Goal: Task Accomplishment & Management: Complete application form

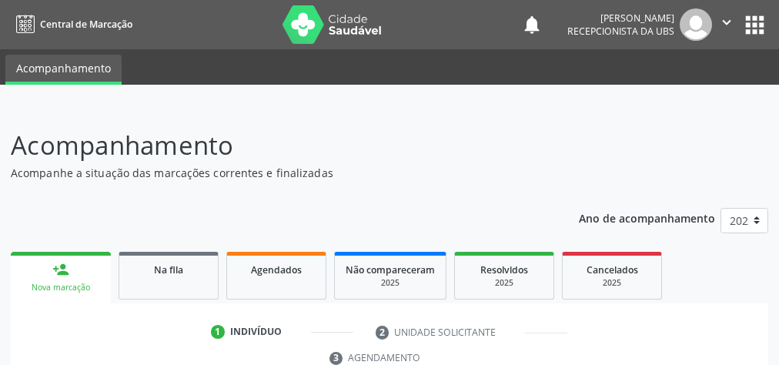
scroll to position [246, 0]
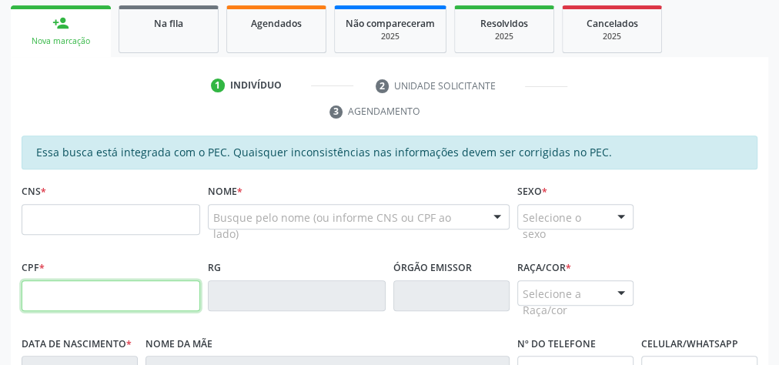
click at [132, 288] on input "text" at bounding box center [111, 295] width 179 height 31
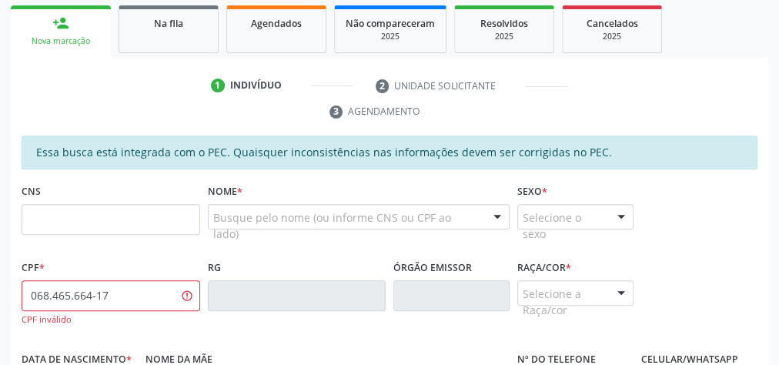
click at [105, 308] on div "068.465.664-17 CPF inválido" at bounding box center [111, 303] width 179 height 46
click at [123, 285] on input "068.465.664-17" at bounding box center [111, 295] width 179 height 31
type input "0"
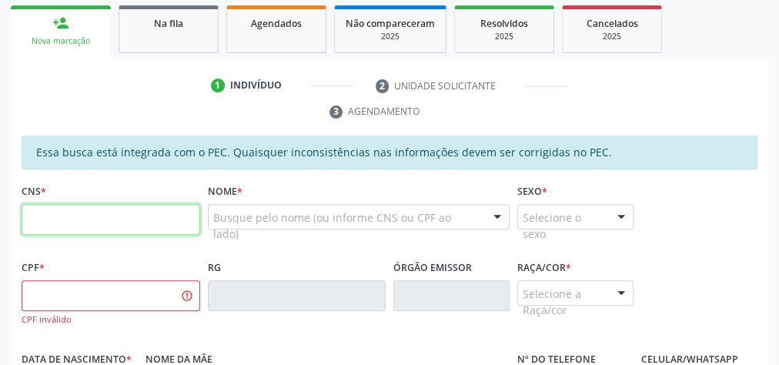
click at [113, 220] on input "text" at bounding box center [111, 219] width 179 height 31
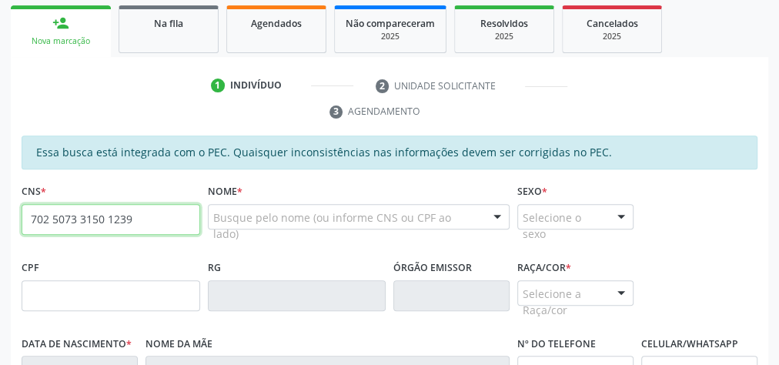
type input "702 5073 3150 1239"
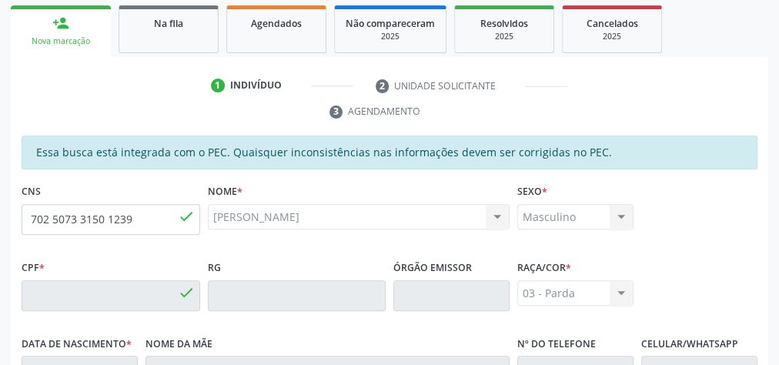
type input "068.465.684-17"
type input "1[DATE]"
type input "Suely Apolinário dos Santos"
type input "[PHONE_NUMBER]"
type input "12"
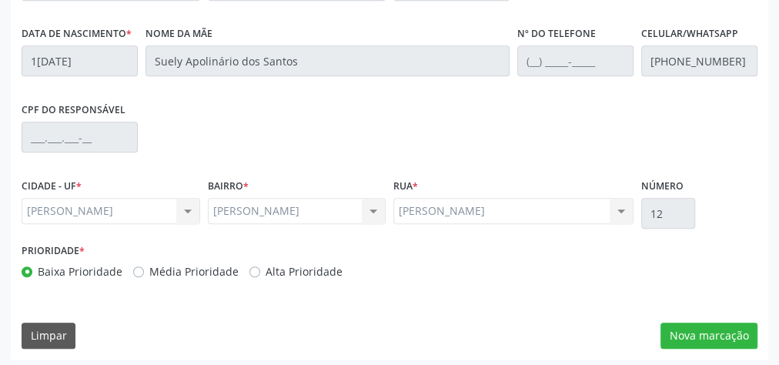
scroll to position [558, 0]
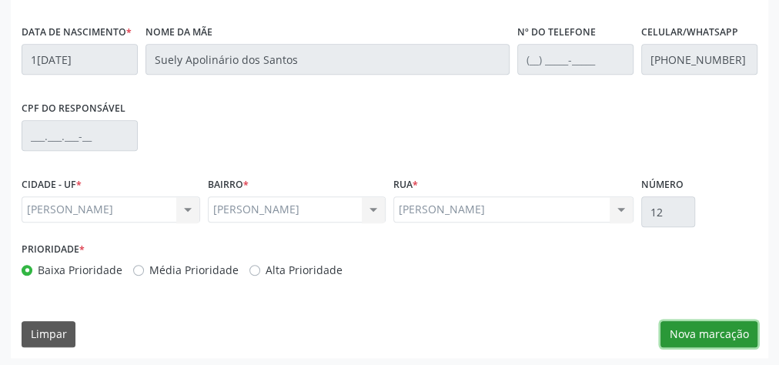
click at [728, 329] on button "Nova marcação" at bounding box center [708, 334] width 97 height 26
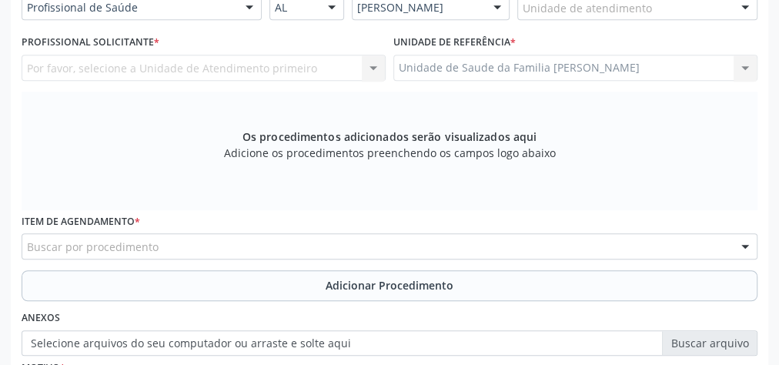
scroll to position [312, 0]
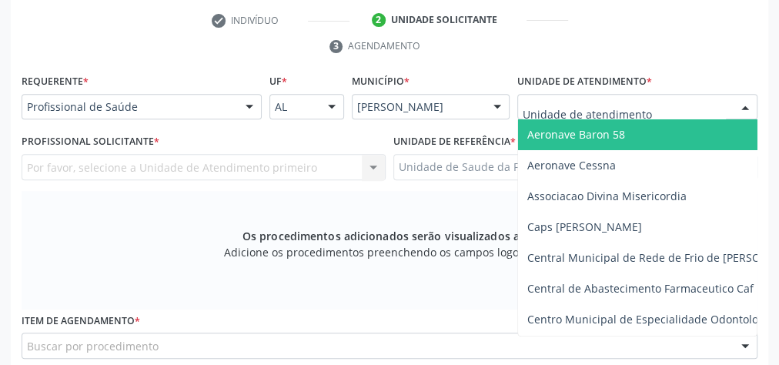
click at [748, 102] on div at bounding box center [745, 108] width 23 height 26
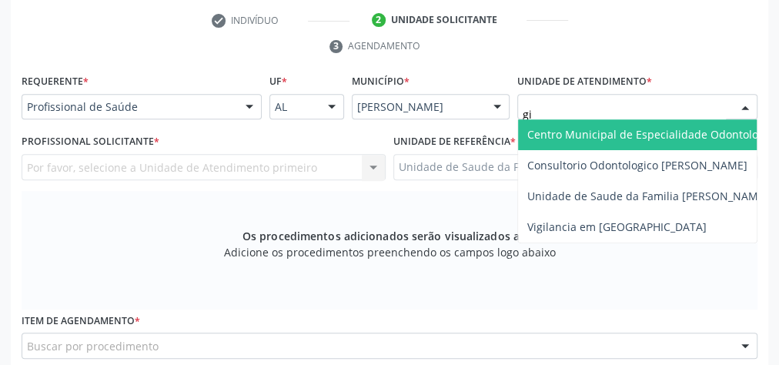
type input "gis"
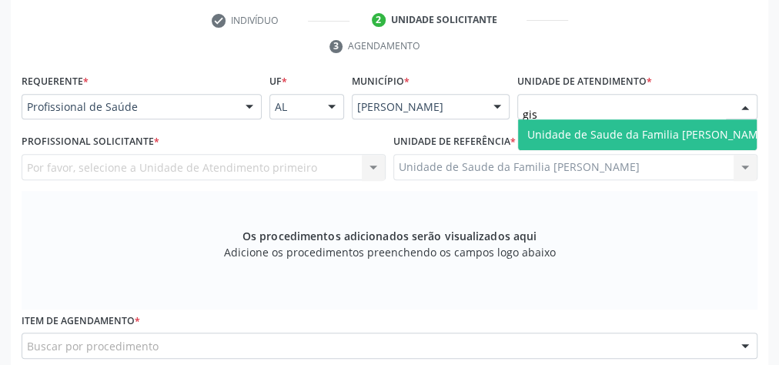
click at [677, 137] on span "Unidade de Saude da Familia [PERSON_NAME]" at bounding box center [647, 134] width 241 height 15
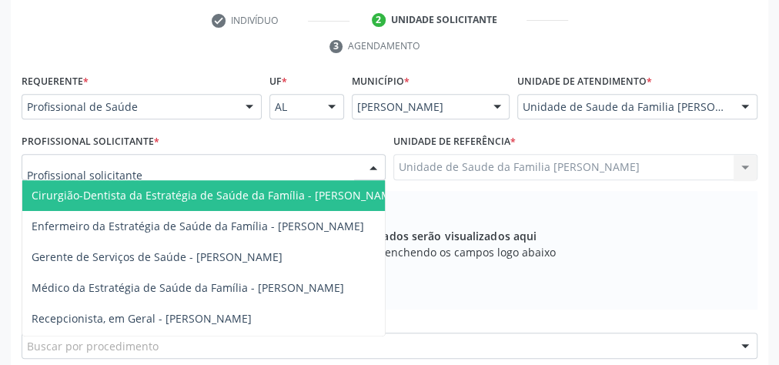
click at [376, 166] on div at bounding box center [373, 168] width 23 height 26
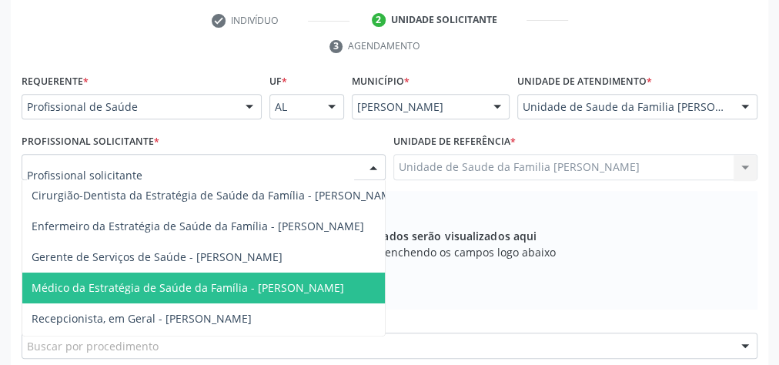
click at [276, 273] on span "Médico da Estratégia de Saúde da Família - [PERSON_NAME]" at bounding box center [216, 288] width 388 height 31
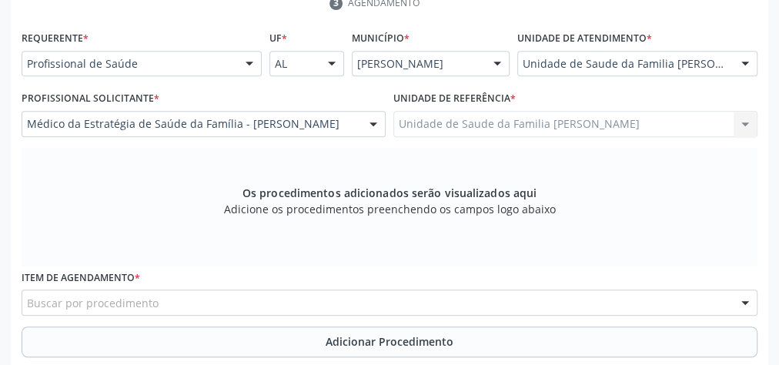
scroll to position [373, 0]
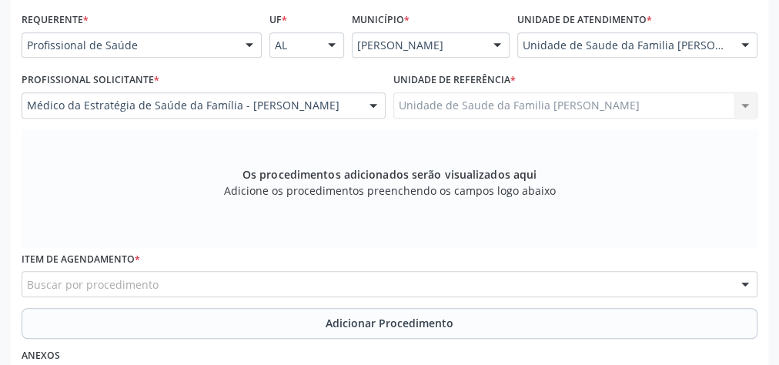
click at [327, 280] on div "Buscar por procedimento" at bounding box center [390, 284] width 736 height 26
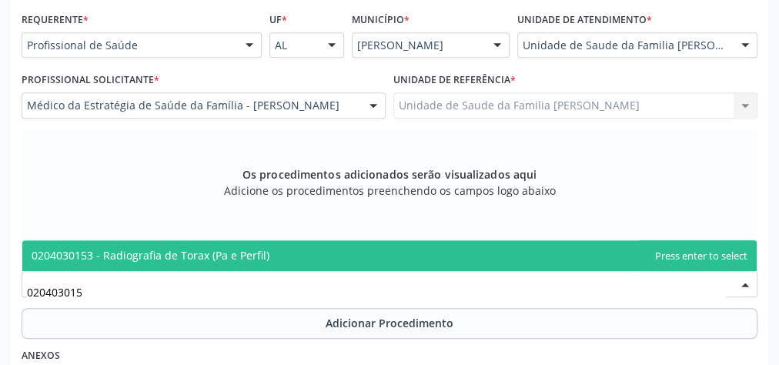
type input "0204030153"
click at [251, 262] on span "0204030153 - Radiografia de Torax (Pa e Perfil)" at bounding box center [389, 255] width 734 height 31
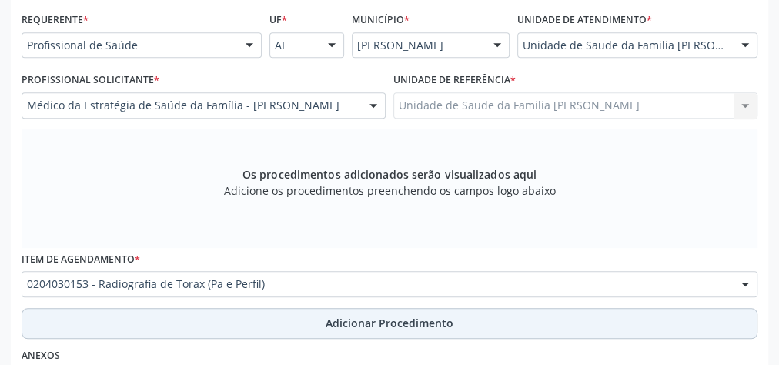
click at [374, 319] on span "Adicionar Procedimento" at bounding box center [390, 323] width 128 height 16
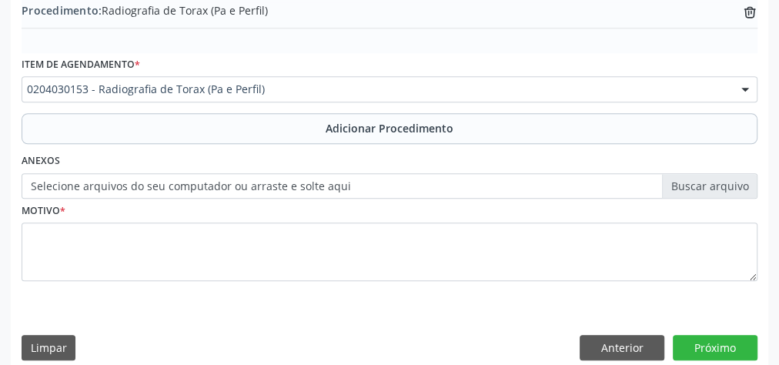
scroll to position [523, 0]
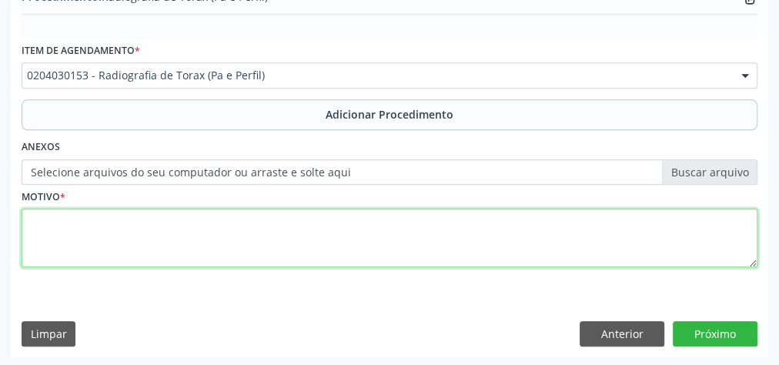
click at [367, 232] on textarea at bounding box center [390, 238] width 736 height 59
type textarea "dor toracica a esclarecer"
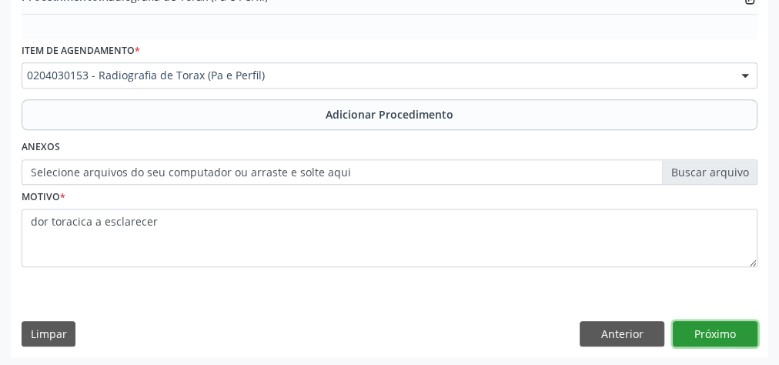
click at [717, 333] on button "Próximo" at bounding box center [715, 334] width 85 height 26
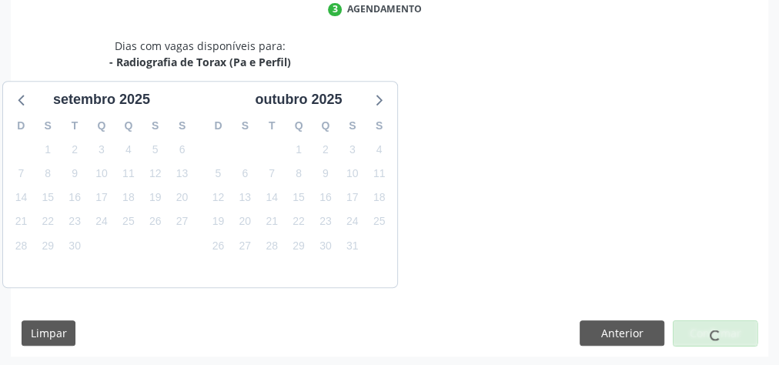
scroll to position [408, 0]
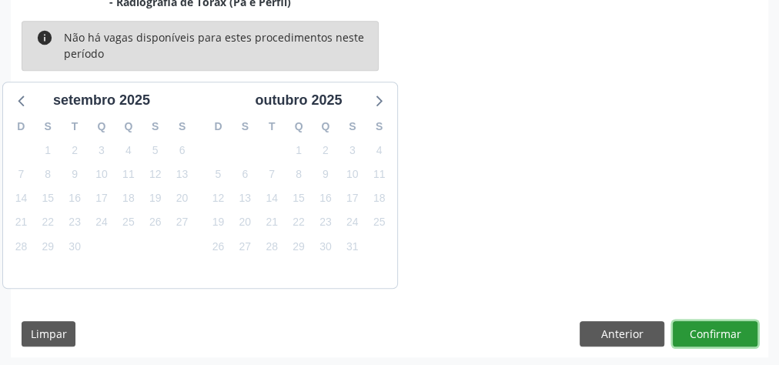
click at [717, 333] on button "Confirmar" at bounding box center [715, 334] width 85 height 26
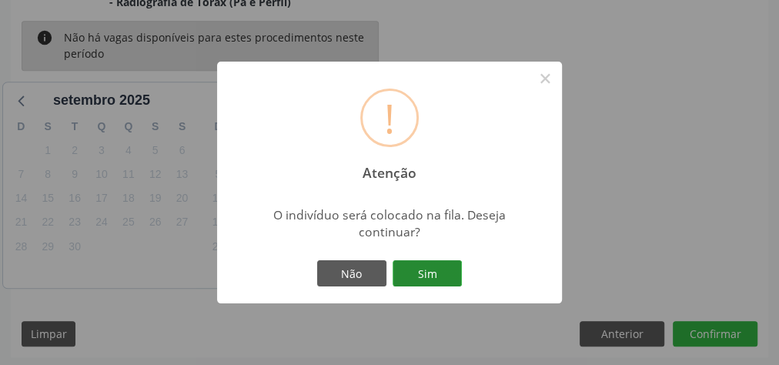
click at [427, 270] on button "Sim" at bounding box center [427, 273] width 69 height 26
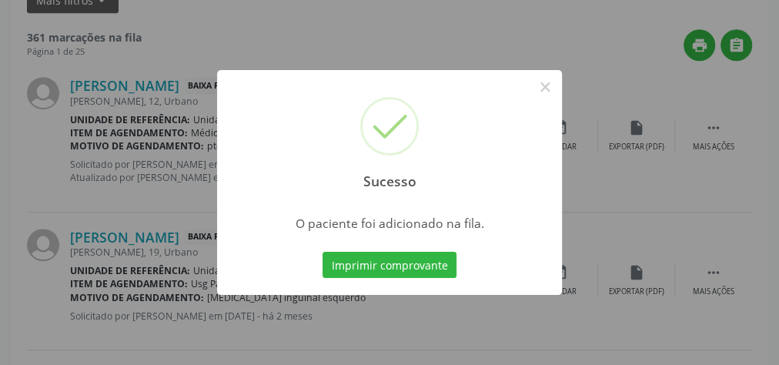
scroll to position [163, 0]
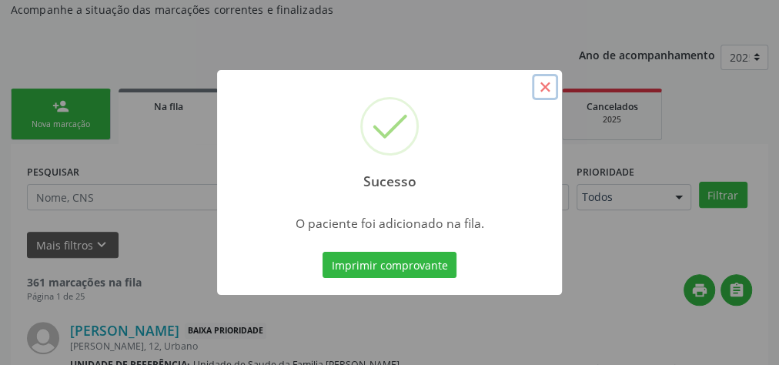
click at [550, 92] on button "×" at bounding box center [545, 87] width 26 height 26
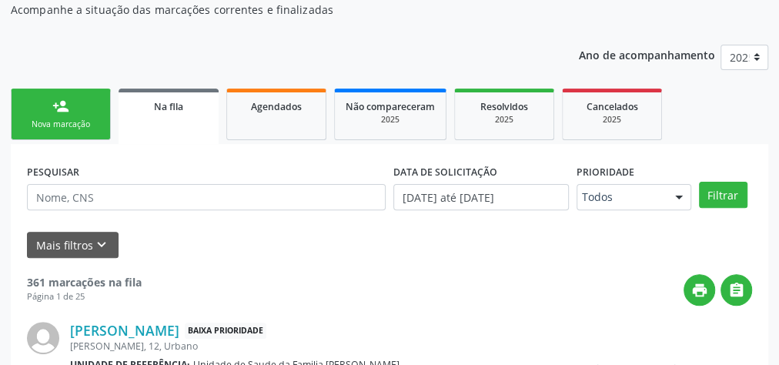
click at [84, 127] on div "Nova marcação" at bounding box center [60, 125] width 77 height 12
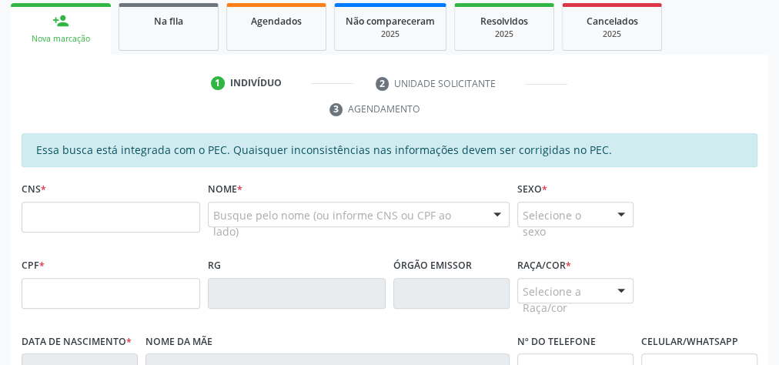
scroll to position [286, 0]
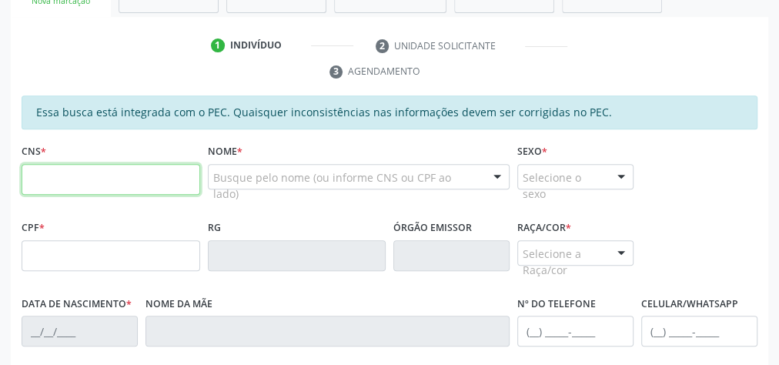
click at [99, 183] on input "text" at bounding box center [111, 179] width 179 height 31
type input "0"
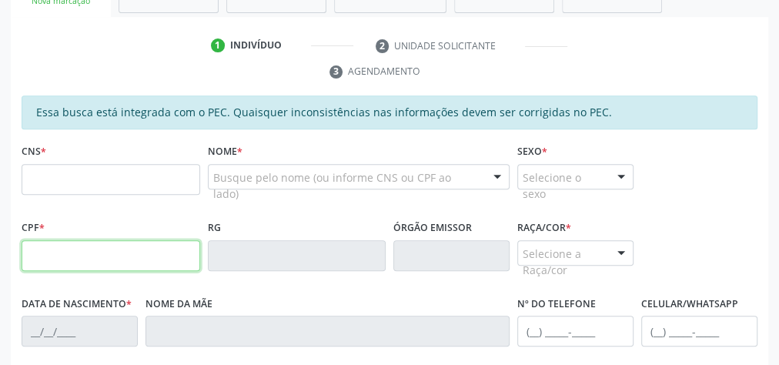
click at [157, 257] on input "text" at bounding box center [111, 255] width 179 height 31
type input "068.465.684-17"
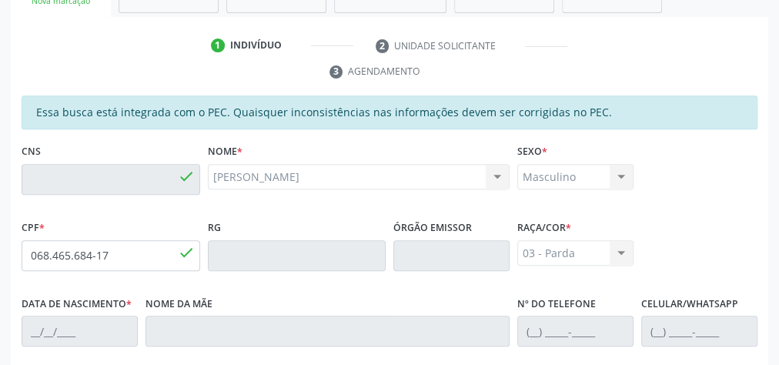
type input "702 5073 3150 1239"
type input "1[DATE]"
type input "Suely Apolinário dos Santos"
type input "[PHONE_NUMBER]"
type input "12"
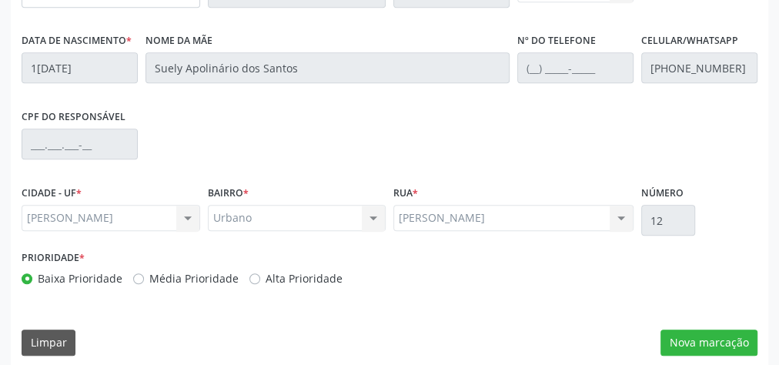
scroll to position [558, 0]
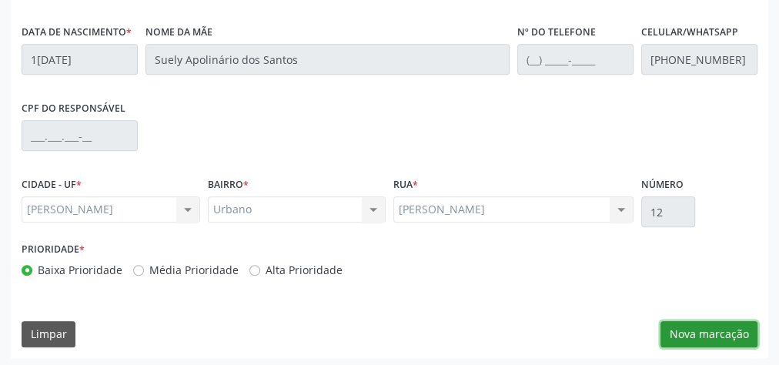
click at [724, 327] on button "Nova marcação" at bounding box center [708, 334] width 97 height 26
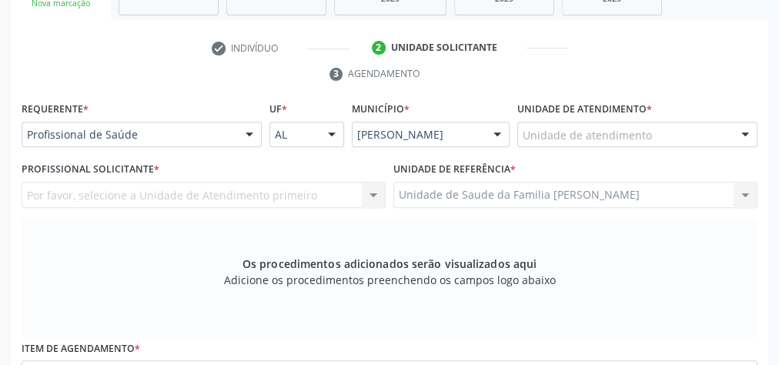
scroll to position [312, 0]
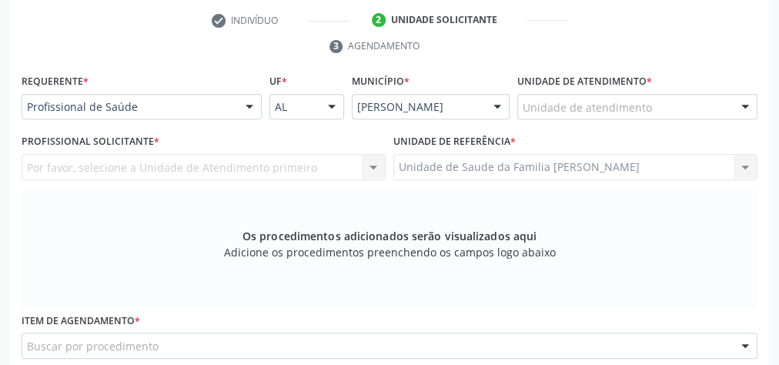
click at [721, 103] on div "Unidade de atendimento" at bounding box center [637, 107] width 240 height 26
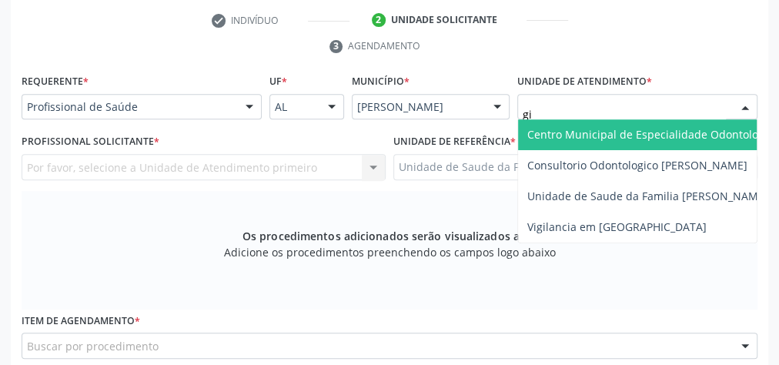
type input "gis"
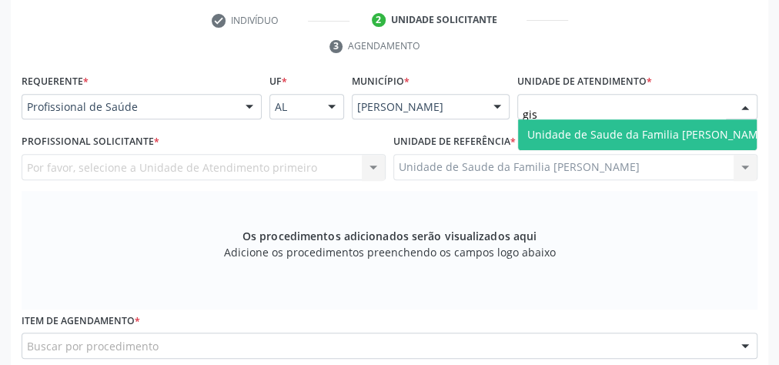
click at [694, 131] on span "Unidade de Saude da Familia [PERSON_NAME]" at bounding box center [647, 134] width 241 height 15
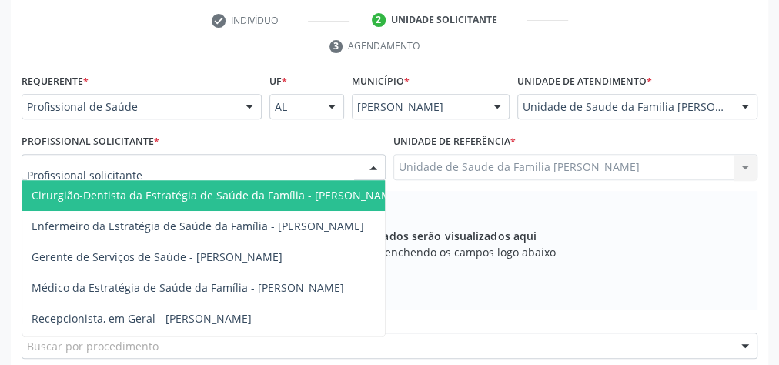
click at [373, 166] on div at bounding box center [373, 168] width 23 height 26
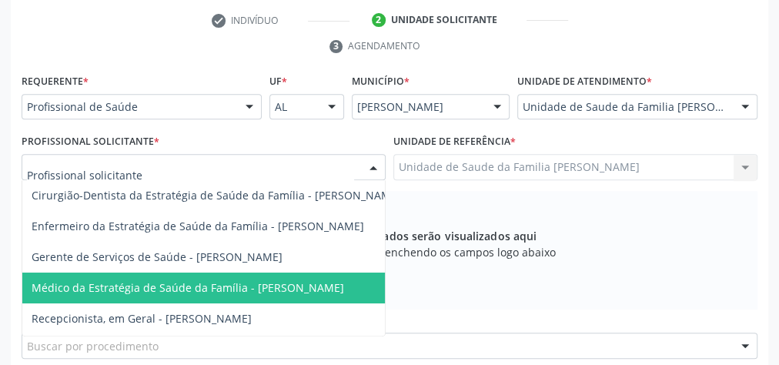
click at [246, 285] on span "Médico da Estratégia de Saúde da Família - [PERSON_NAME]" at bounding box center [188, 287] width 313 height 15
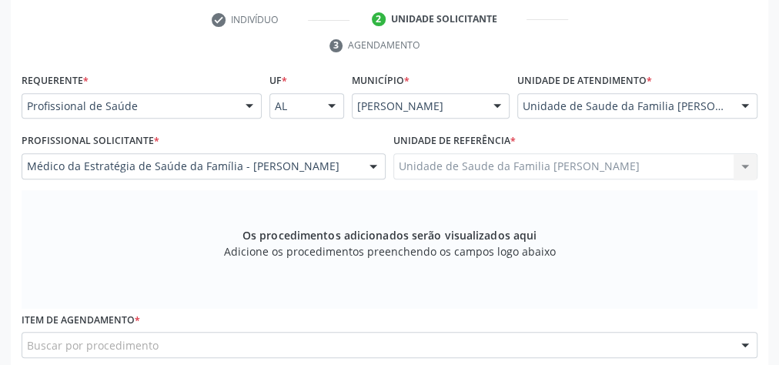
scroll to position [435, 0]
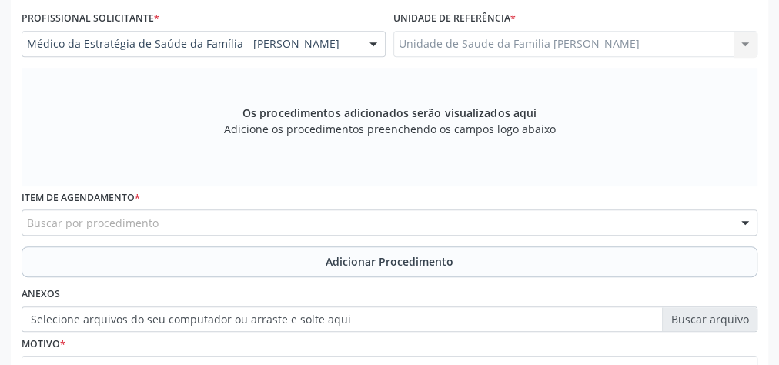
click at [274, 214] on div "Buscar por procedimento" at bounding box center [390, 222] width 736 height 26
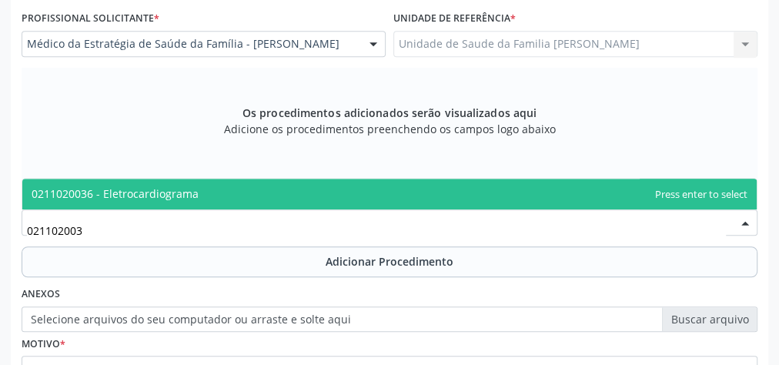
type input "0211020036"
click at [249, 186] on span "0211020036 - Eletrocardiograma" at bounding box center [389, 194] width 734 height 31
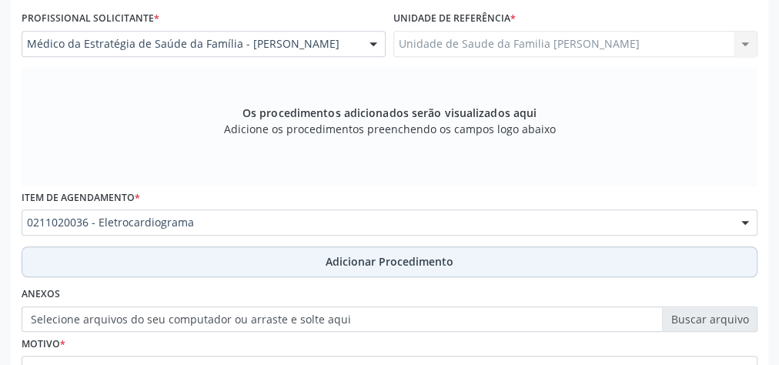
click at [370, 260] on span "Adicionar Procedimento" at bounding box center [390, 261] width 128 height 16
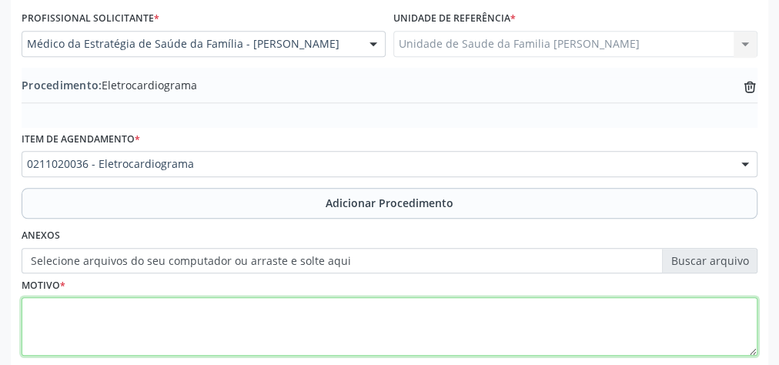
click at [207, 306] on textarea at bounding box center [390, 326] width 736 height 59
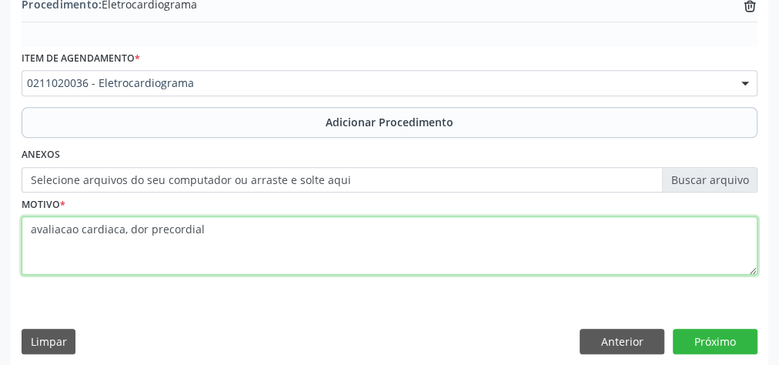
scroll to position [523, 0]
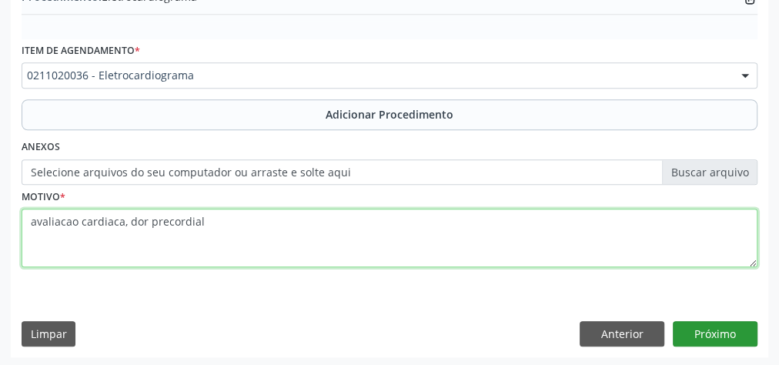
type textarea "avaliacao cardiaca, dor precordial"
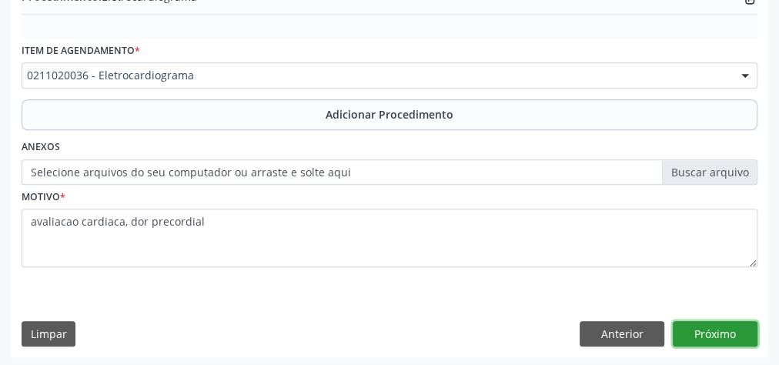
click at [724, 321] on button "Próximo" at bounding box center [715, 334] width 85 height 26
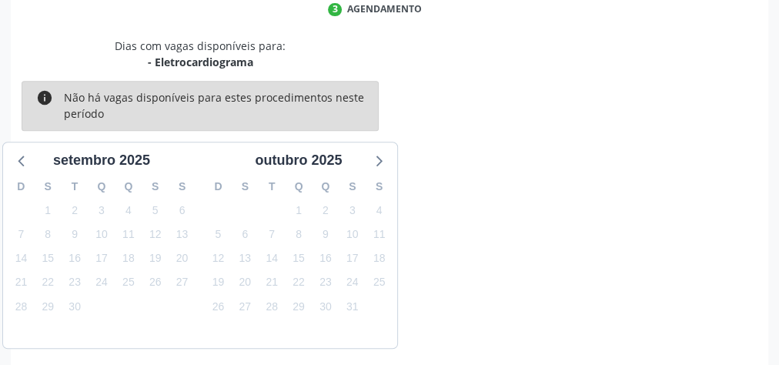
scroll to position [408, 0]
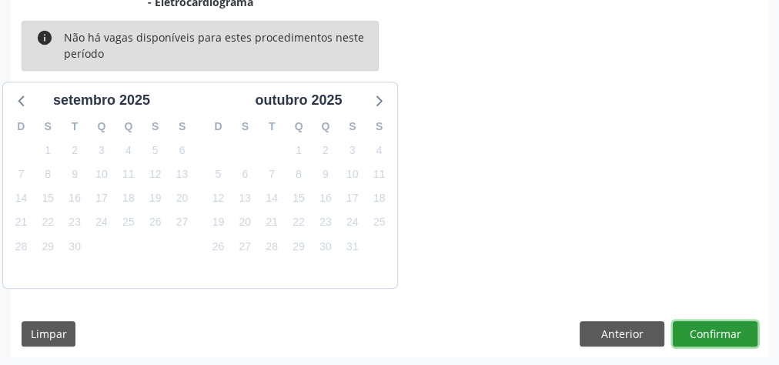
click at [724, 321] on button "Confirmar" at bounding box center [715, 334] width 85 height 26
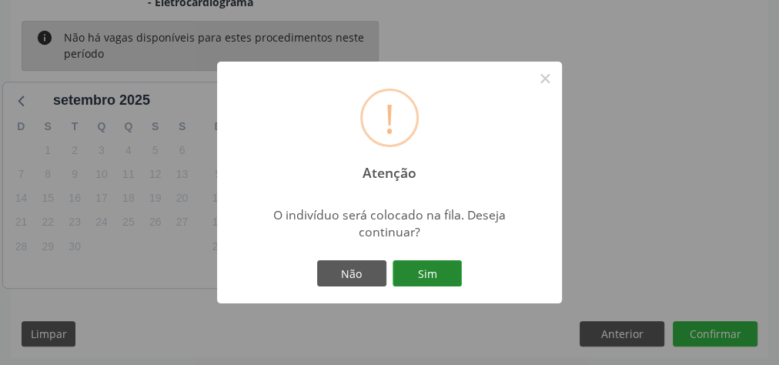
click at [427, 266] on button "Sim" at bounding box center [427, 273] width 69 height 26
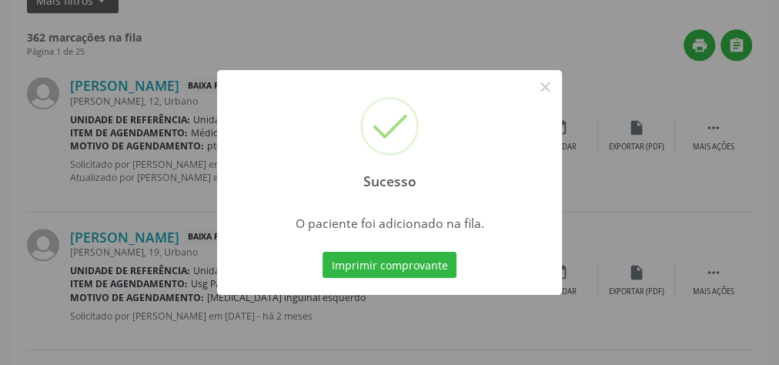
scroll to position [163, 0]
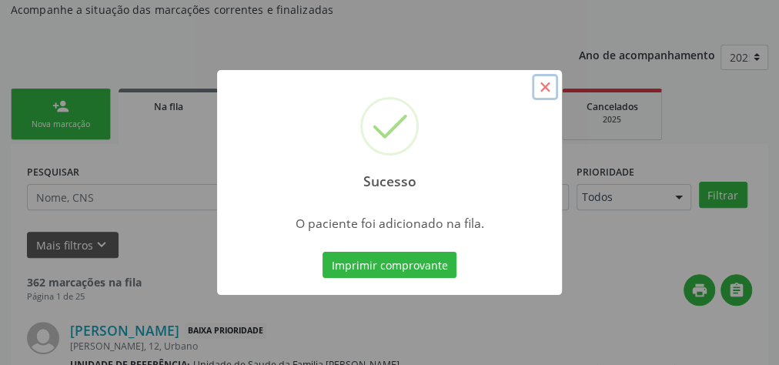
click at [544, 90] on button "×" at bounding box center [545, 87] width 26 height 26
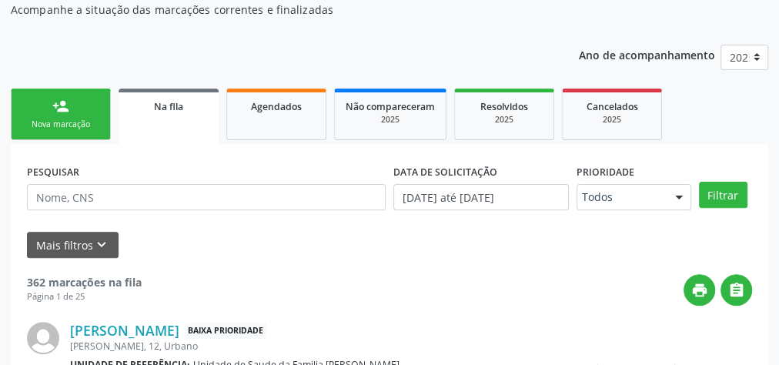
click at [94, 100] on link "person_add Nova marcação" at bounding box center [61, 115] width 100 height 52
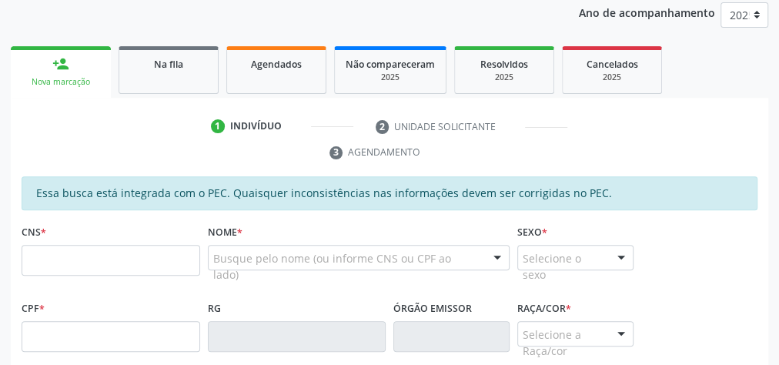
scroll to position [225, 0]
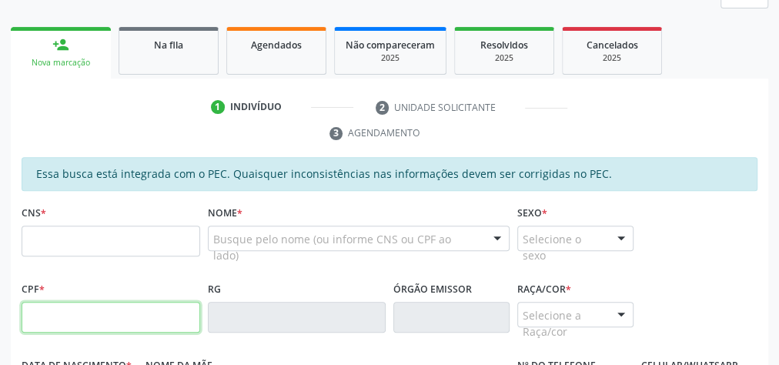
click at [123, 323] on input "text" at bounding box center [111, 317] width 179 height 31
type input "068.465.684-17"
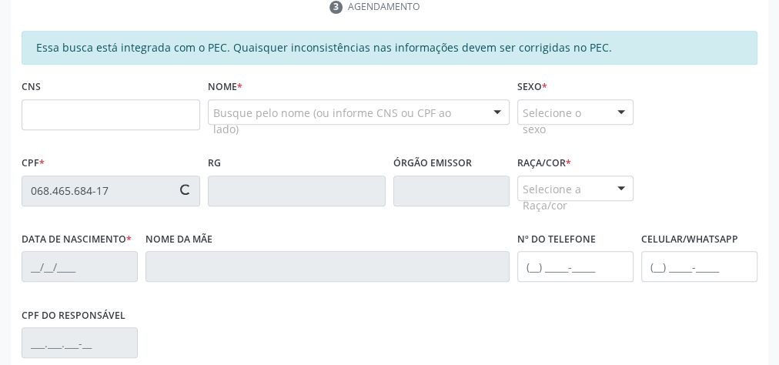
type input "702 5073 3150 1239"
type input "1[DATE]"
type input "Suely Apolinário dos Santos"
type input "[PHONE_NUMBER]"
type input "12"
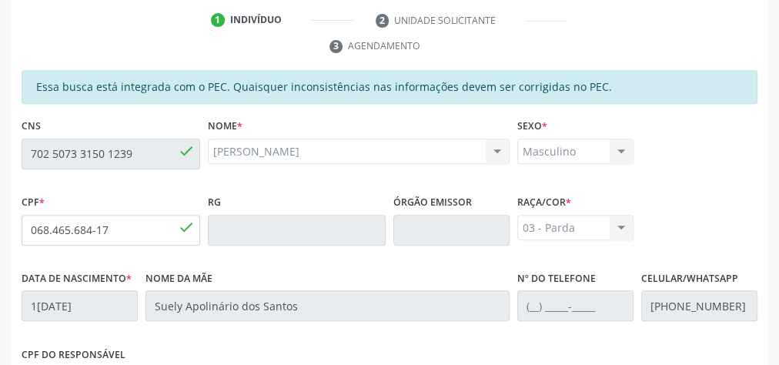
scroll to position [558, 0]
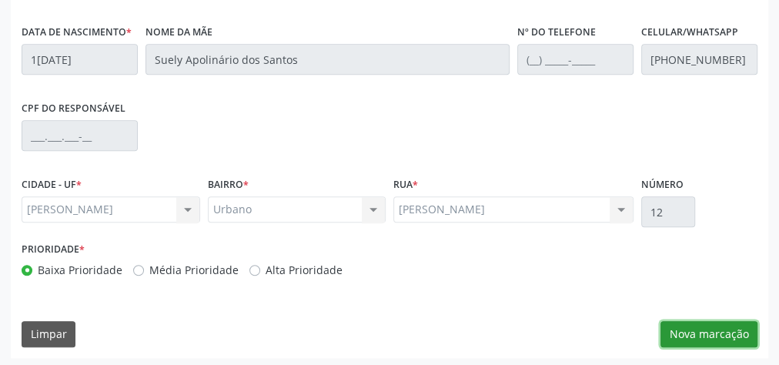
click at [713, 329] on button "Nova marcação" at bounding box center [708, 334] width 97 height 26
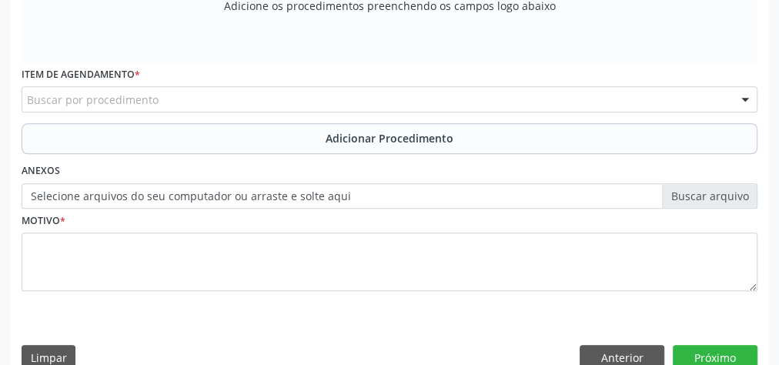
scroll to position [250, 0]
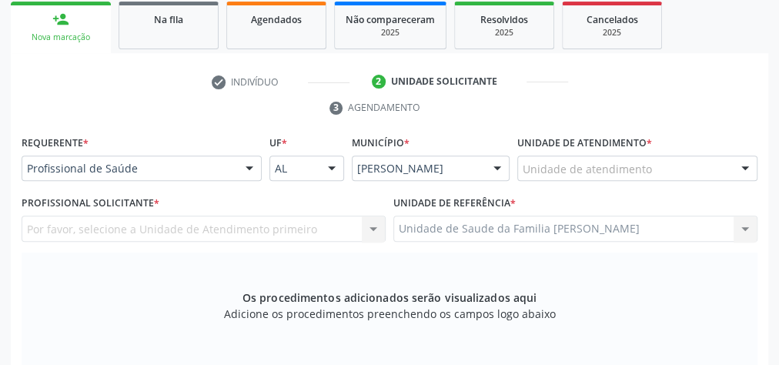
click at [715, 157] on div "Unidade de atendimento" at bounding box center [637, 169] width 240 height 26
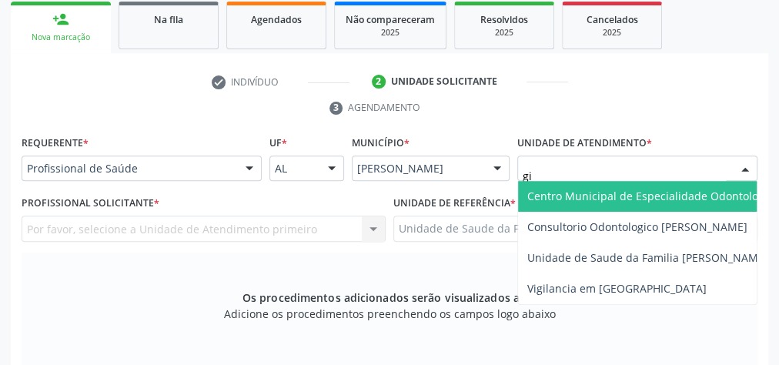
type input "gis"
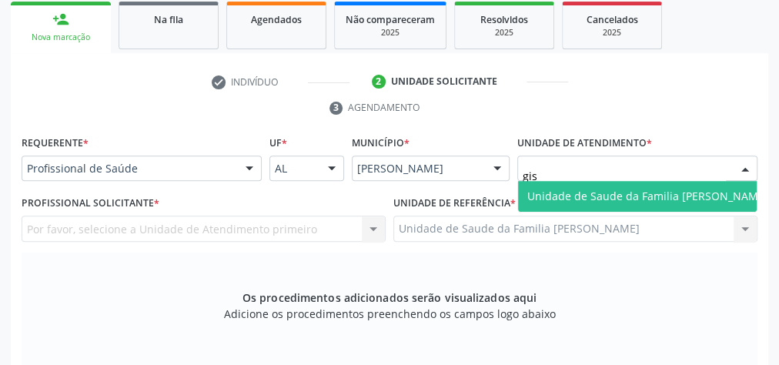
click at [704, 184] on span "Unidade de Saude da Familia [PERSON_NAME]" at bounding box center [647, 196] width 259 height 31
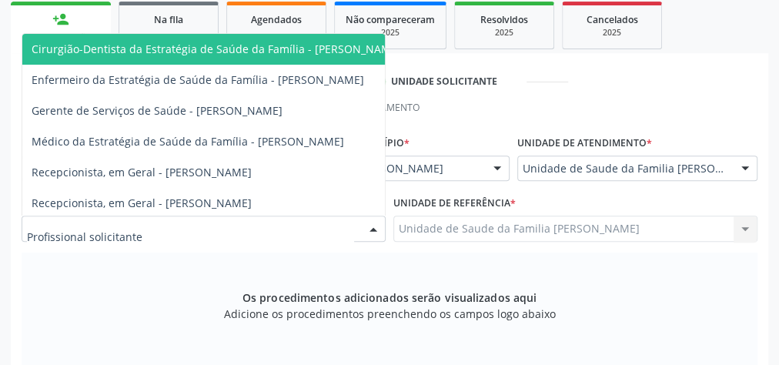
click at [374, 227] on div at bounding box center [373, 229] width 23 height 26
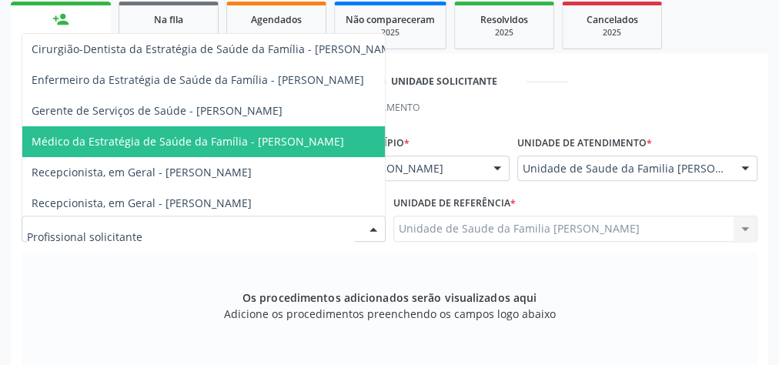
click at [279, 135] on span "Médico da Estratégia de Saúde da Família - [PERSON_NAME]" at bounding box center [188, 141] width 313 height 15
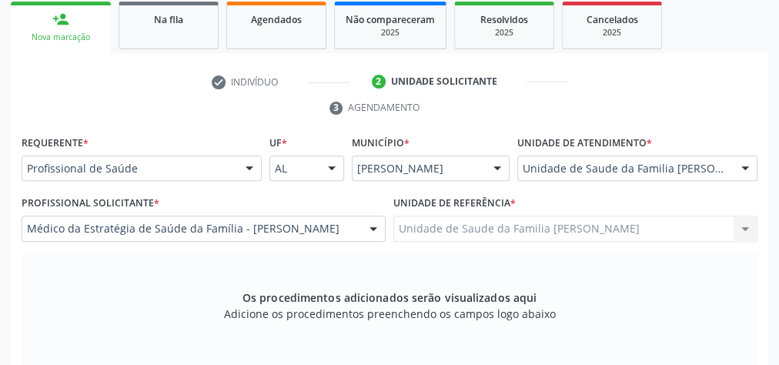
scroll to position [435, 0]
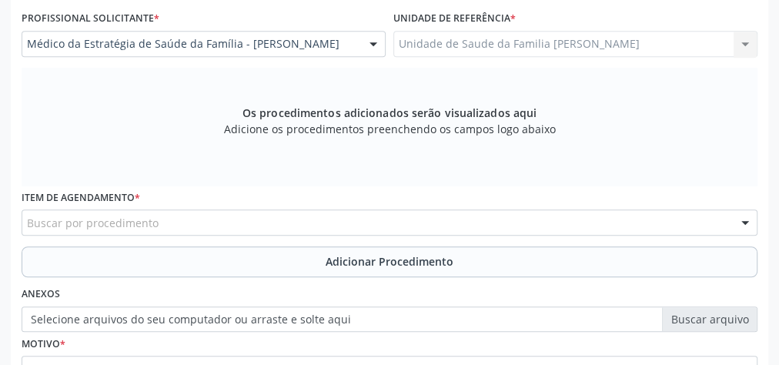
click at [293, 219] on div "Buscar por procedimento" at bounding box center [390, 222] width 736 height 26
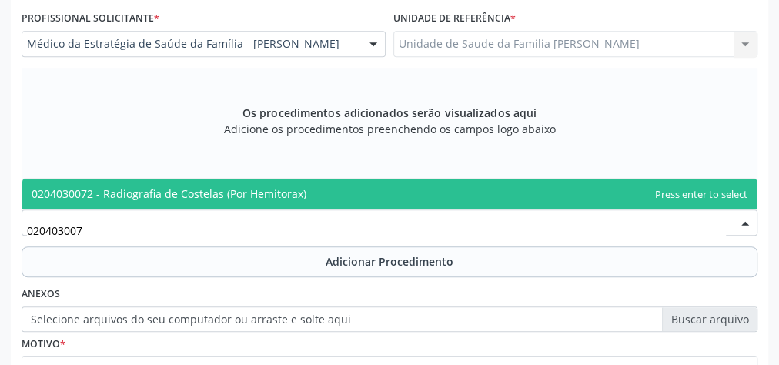
type input "0204030072"
click at [251, 186] on span "0204030072 - Radiografia de Costelas (Por Hemitorax)" at bounding box center [169, 193] width 275 height 15
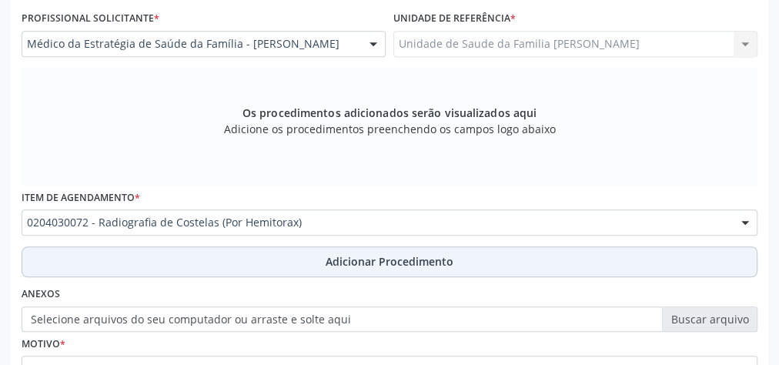
click at [359, 247] on button "Adicionar Procedimento" at bounding box center [390, 261] width 736 height 31
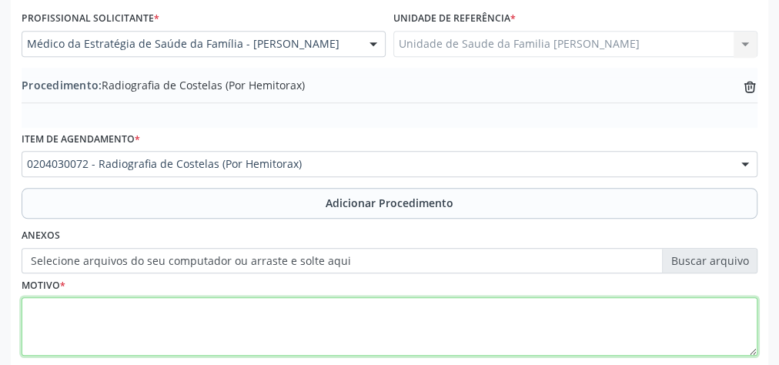
click at [304, 327] on textarea at bounding box center [390, 326] width 736 height 59
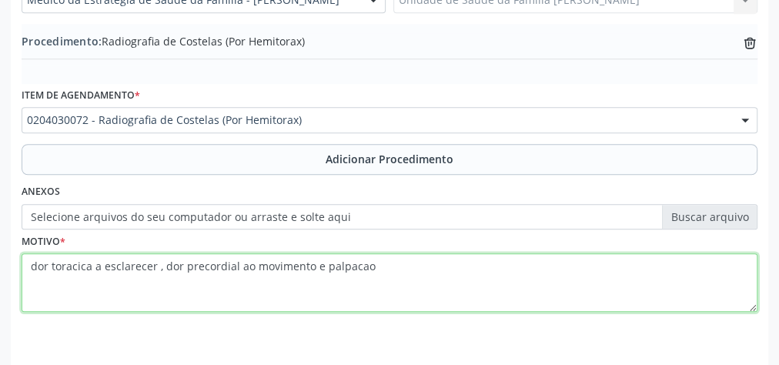
scroll to position [523, 0]
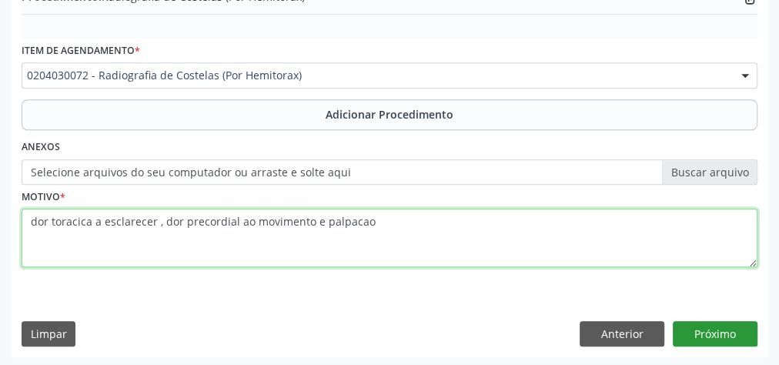
type textarea "dor toracica a esclarecer , dor precordial ao movimento e palpacao"
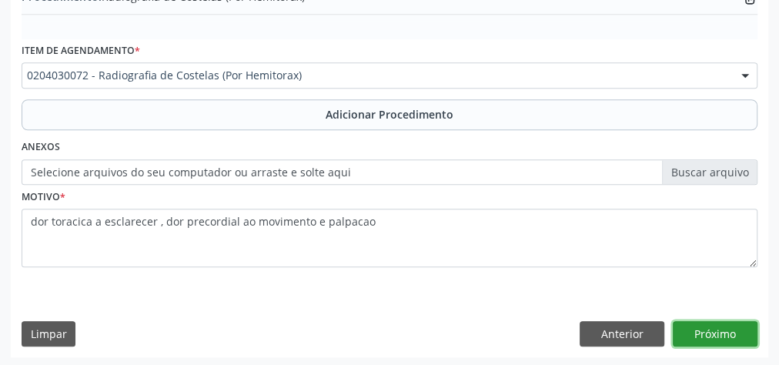
click at [748, 326] on button "Próximo" at bounding box center [715, 334] width 85 height 26
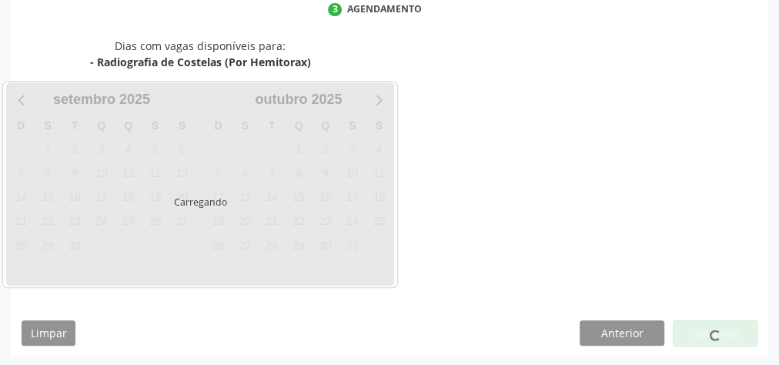
scroll to position [408, 0]
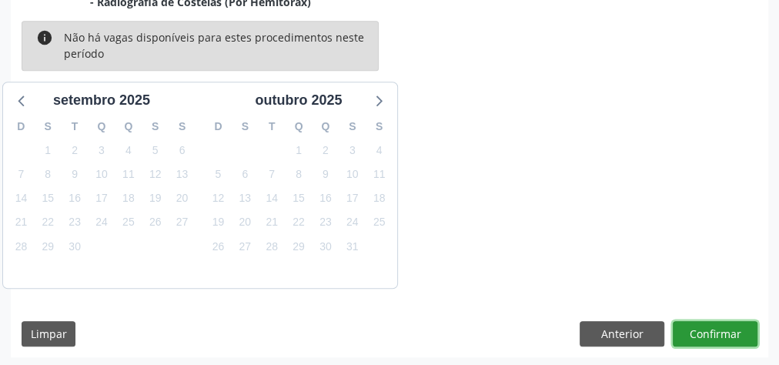
click at [716, 326] on button "Confirmar" at bounding box center [715, 334] width 85 height 26
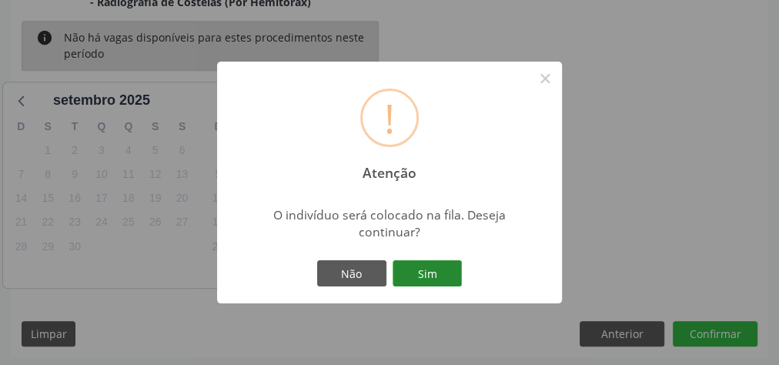
click at [428, 265] on button "Sim" at bounding box center [427, 273] width 69 height 26
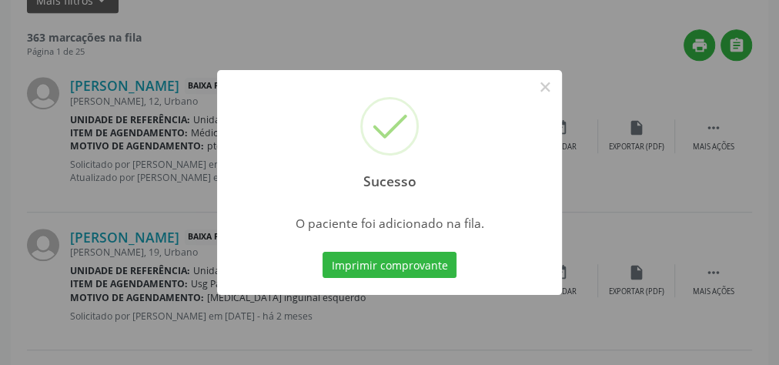
scroll to position [163, 0]
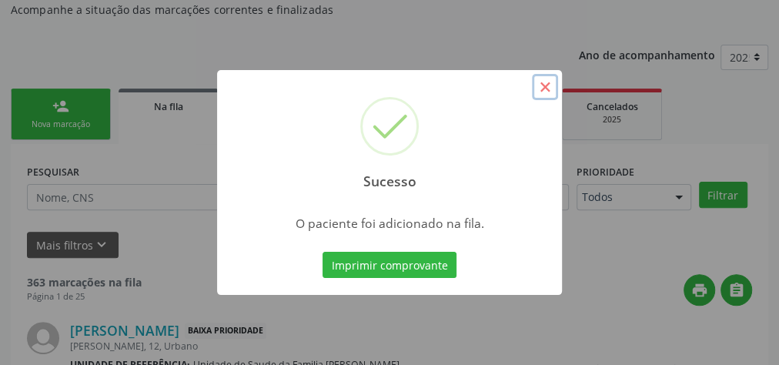
click at [545, 88] on button "×" at bounding box center [545, 87] width 26 height 26
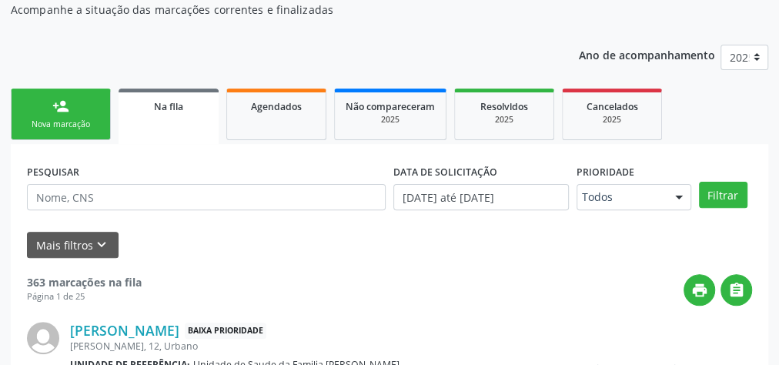
click at [91, 106] on link "person_add Nova marcação" at bounding box center [61, 115] width 100 height 52
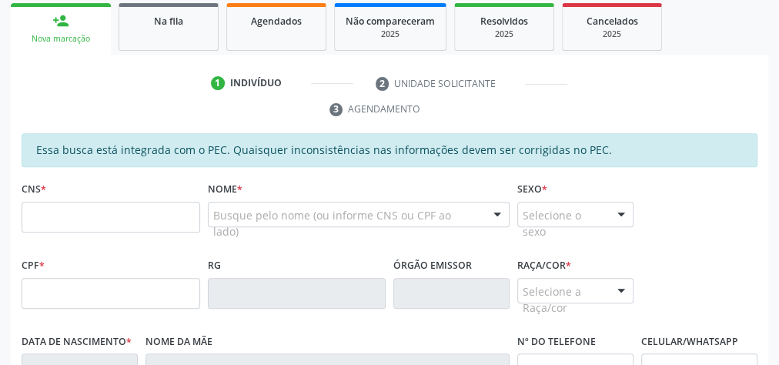
scroll to position [286, 0]
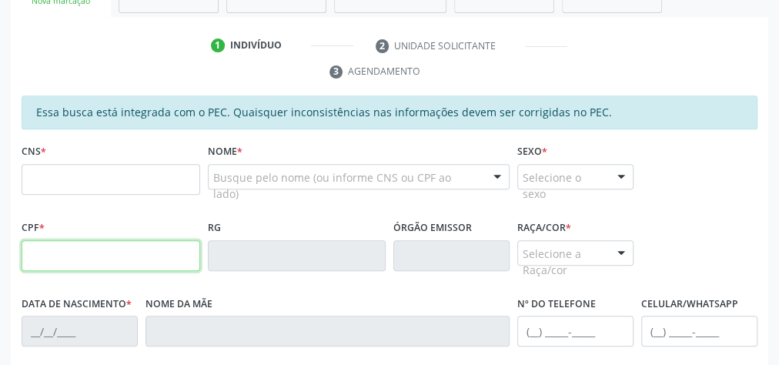
click at [122, 243] on input "text" at bounding box center [111, 255] width 179 height 31
type input "114.759.094-03"
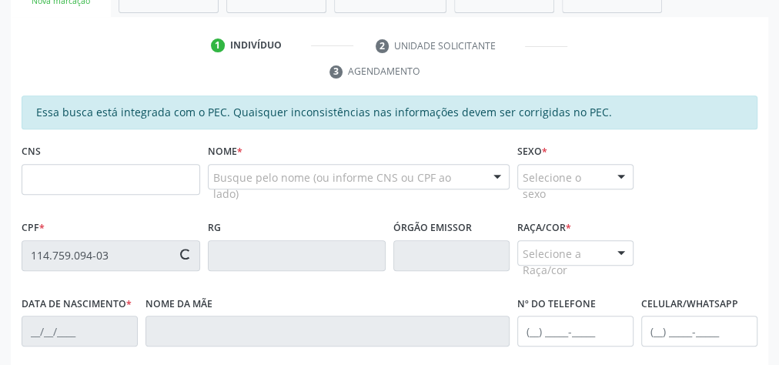
type input "704 3045 3907 0996"
type input "0[DATE]"
type input "[PERSON_NAME]"
type input "[PHONE_NUMBER]"
type input "01"
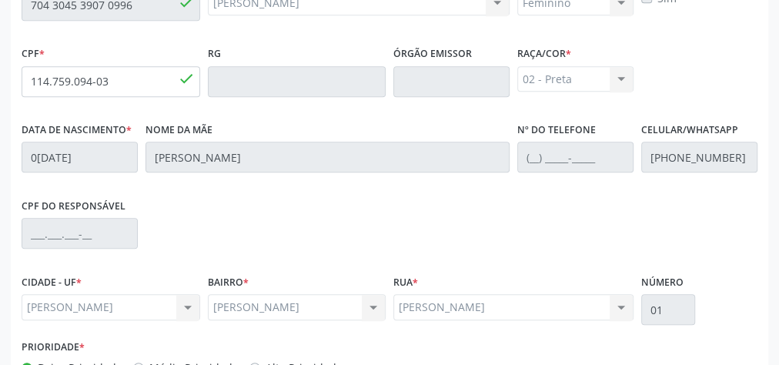
scroll to position [558, 0]
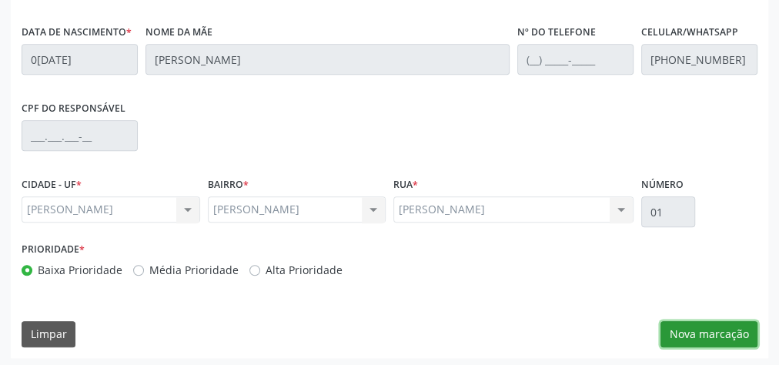
click at [727, 335] on button "Nova marcação" at bounding box center [708, 334] width 97 height 26
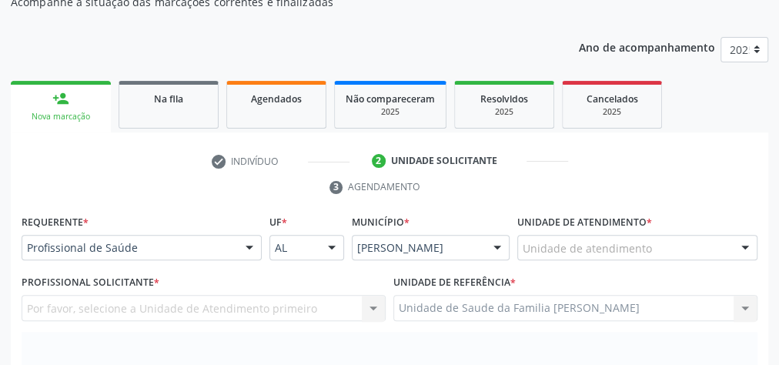
scroll to position [127, 0]
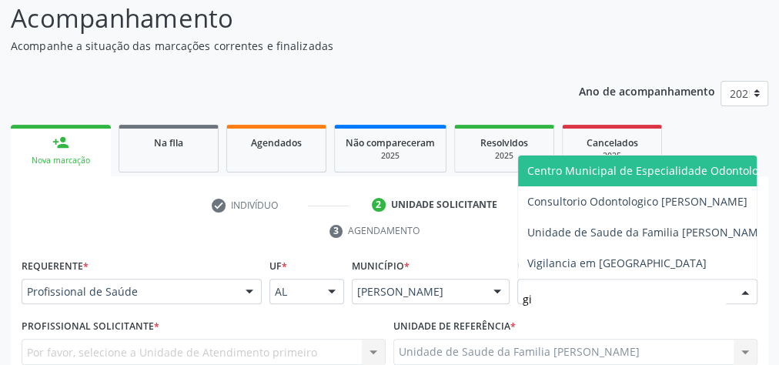
type input "gis"
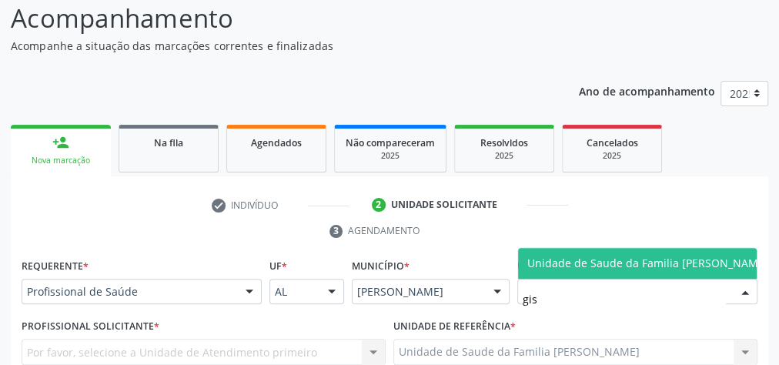
click at [651, 256] on span "Unidade de Saude da Familia [PERSON_NAME]" at bounding box center [647, 263] width 241 height 15
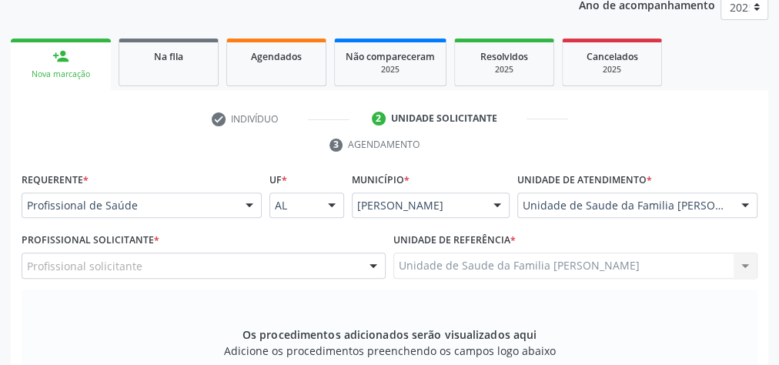
scroll to position [312, 0]
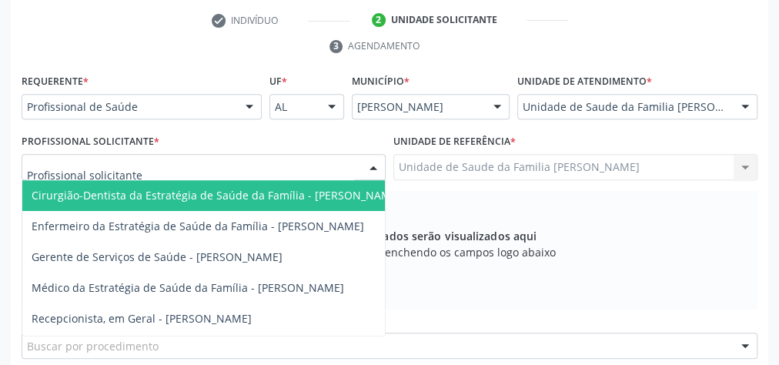
click at [375, 170] on div at bounding box center [373, 168] width 23 height 26
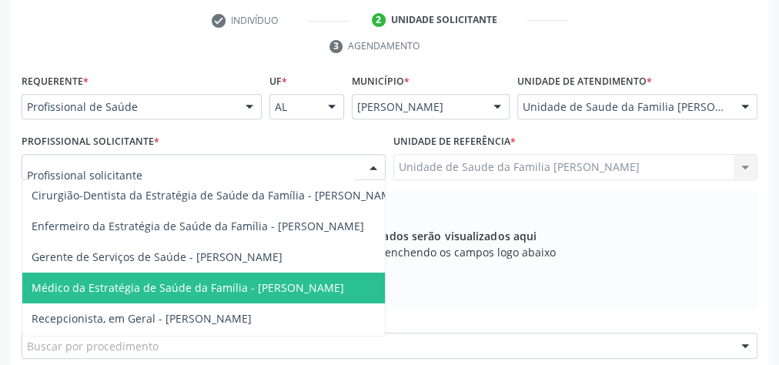
click at [291, 280] on span "Médico da Estratégia de Saúde da Família - [PERSON_NAME]" at bounding box center [188, 287] width 313 height 15
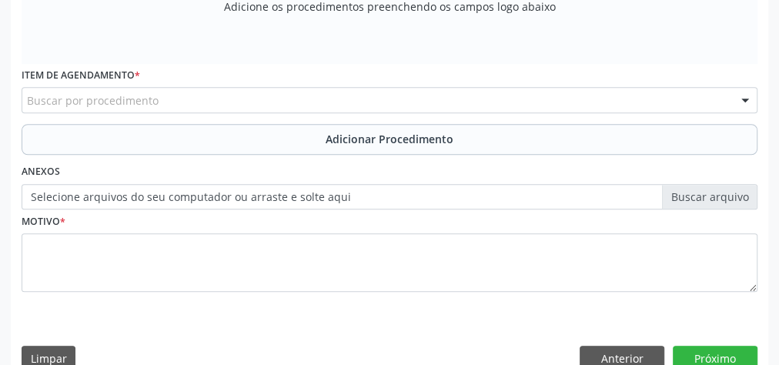
scroll to position [558, 0]
click at [356, 99] on div "Buscar por procedimento" at bounding box center [390, 99] width 736 height 26
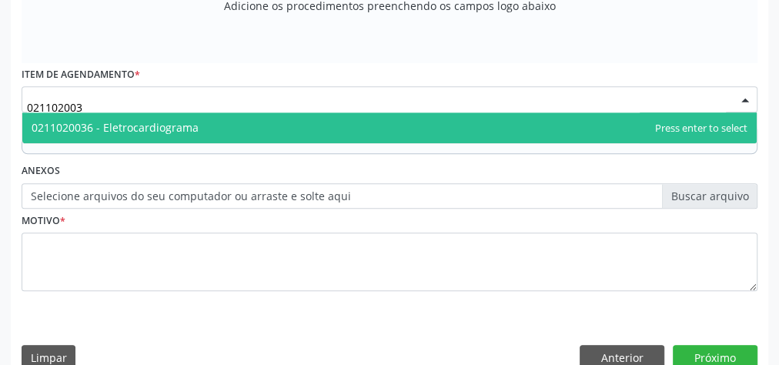
type input "0211020036"
click at [149, 129] on span "0211020036 - Eletrocardiograma" at bounding box center [115, 127] width 167 height 15
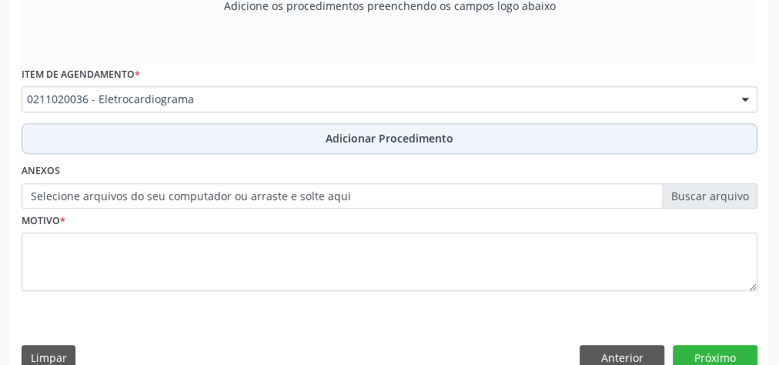
click at [387, 139] on span "Adicionar Procedimento" at bounding box center [390, 138] width 128 height 16
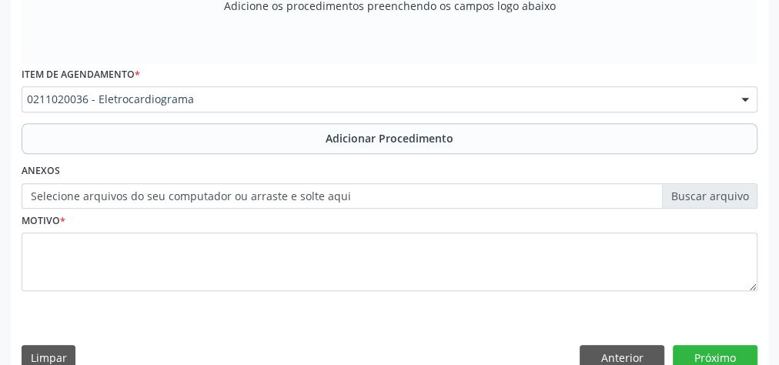
scroll to position [500, 0]
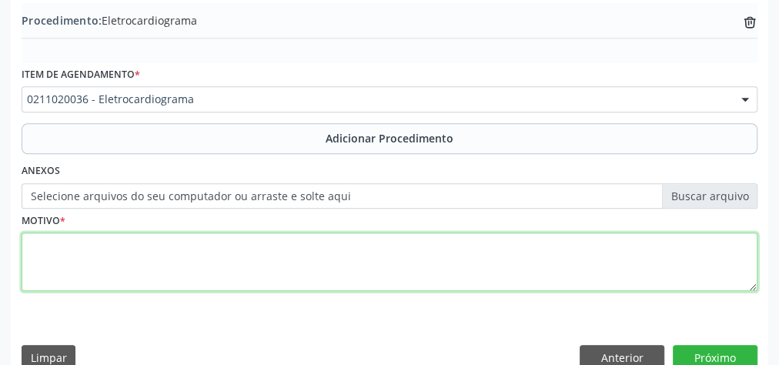
click at [268, 245] on textarea at bounding box center [390, 261] width 736 height 59
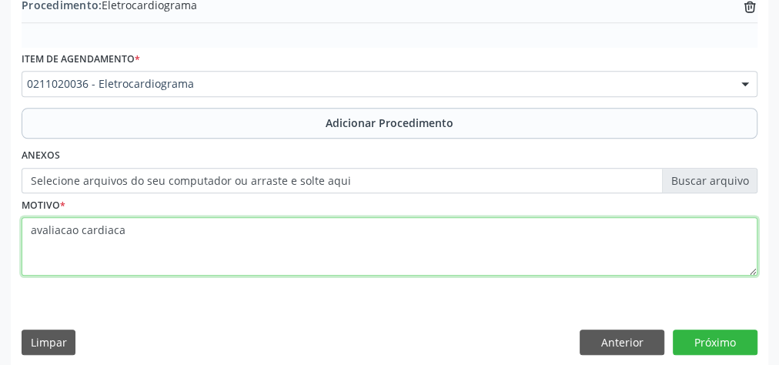
scroll to position [523, 0]
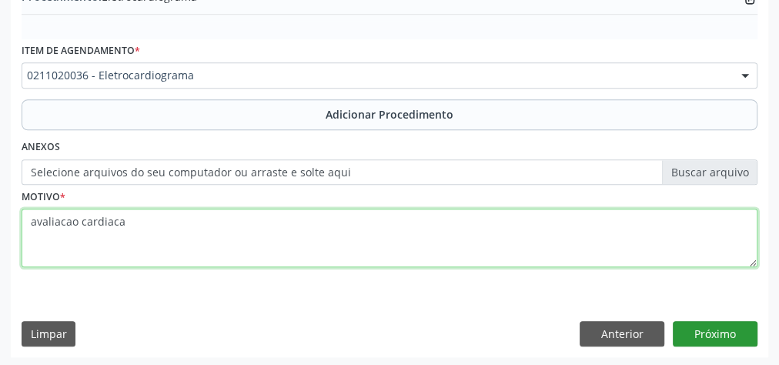
type textarea "avaliacao cardiaca"
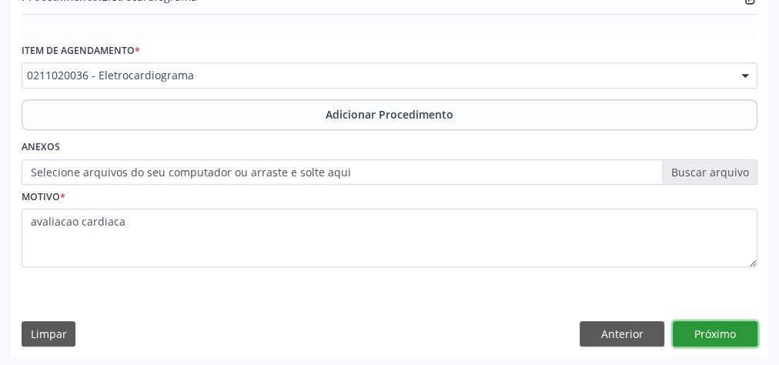
click at [728, 329] on button "Próximo" at bounding box center [715, 334] width 85 height 26
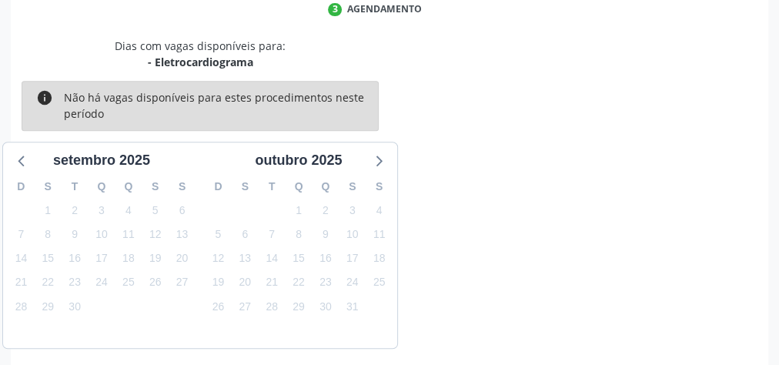
scroll to position [408, 0]
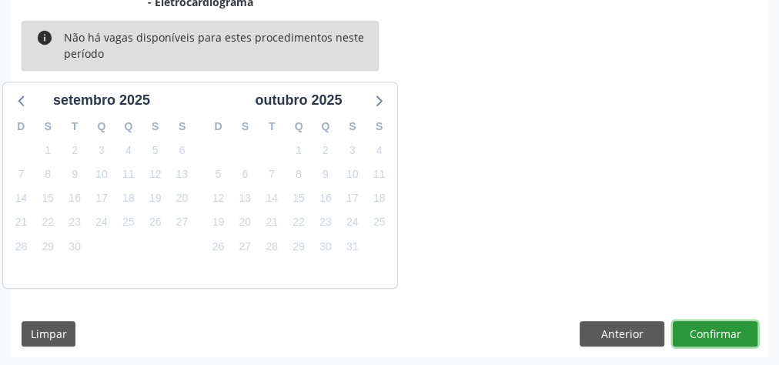
click at [728, 329] on button "Confirmar" at bounding box center [715, 334] width 85 height 26
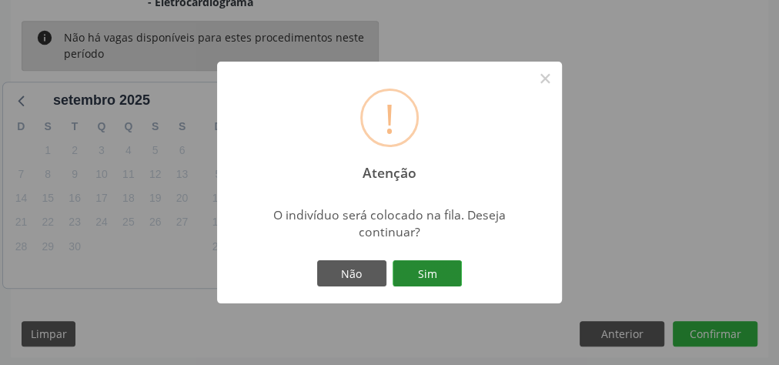
click at [456, 269] on button "Sim" at bounding box center [427, 273] width 69 height 26
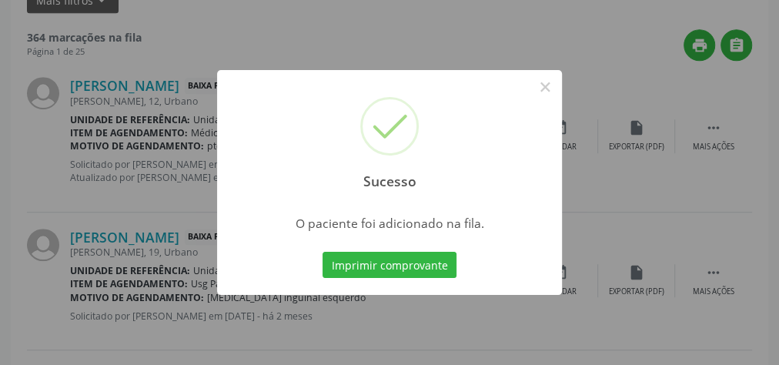
scroll to position [163, 0]
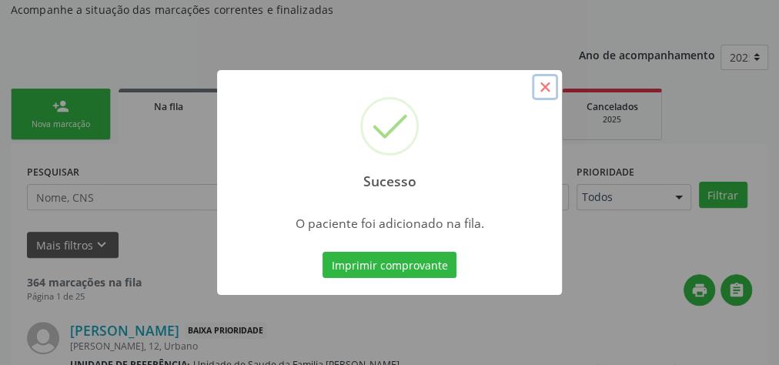
click at [543, 86] on button "×" at bounding box center [545, 87] width 26 height 26
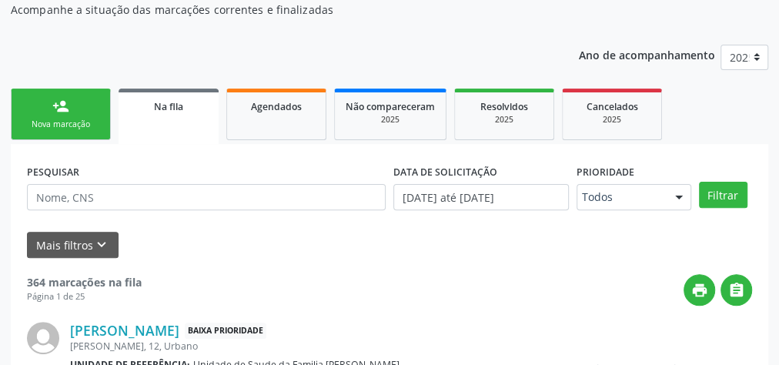
click at [96, 114] on link "person_add Nova marcação" at bounding box center [61, 115] width 100 height 52
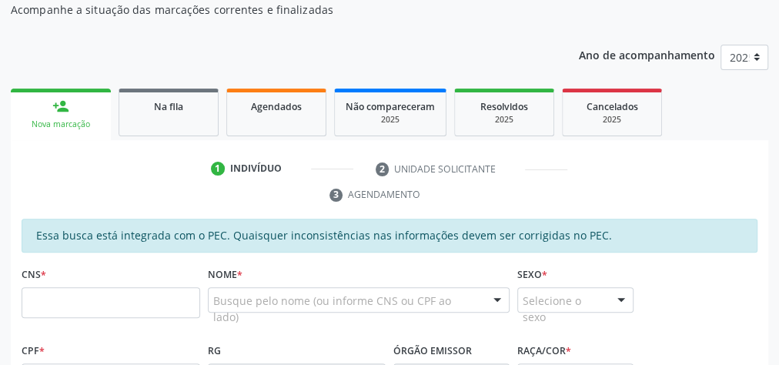
click at [524, 263] on label "Sexo *" at bounding box center [532, 275] width 30 height 24
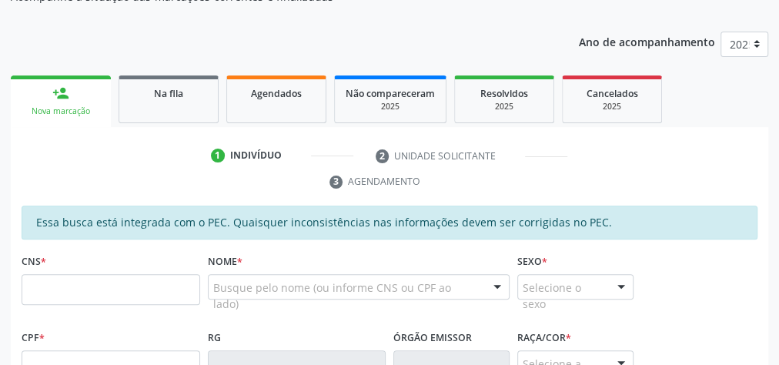
scroll to position [216, 0]
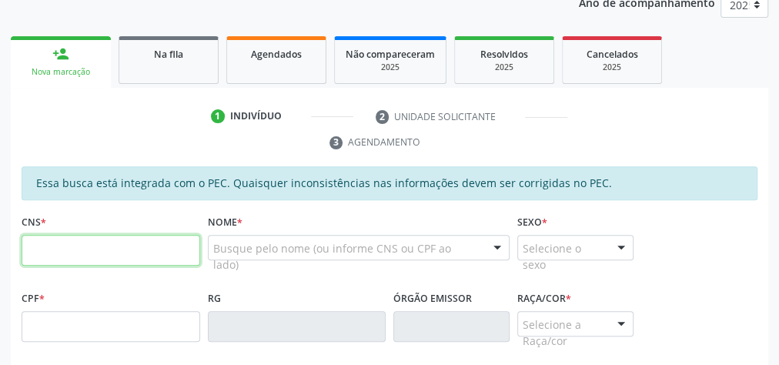
click at [127, 258] on input "text" at bounding box center [111, 250] width 179 height 31
type input "700 5017 1196 8250"
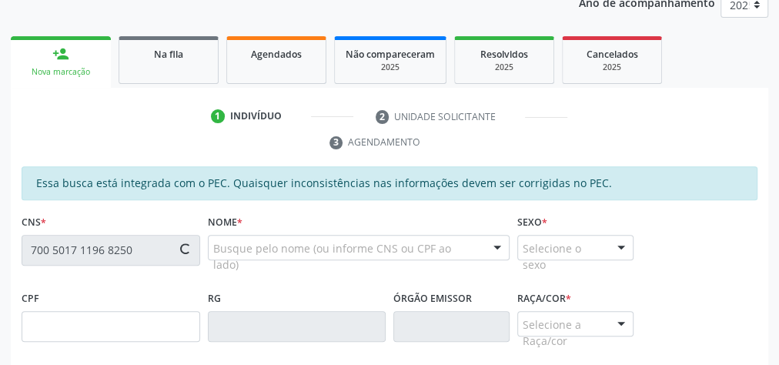
type input "740.242.644-00"
type input "[DATE]"
type input "[PERSON_NAME] da Conceião"
type input "[PHONE_NUMBER]"
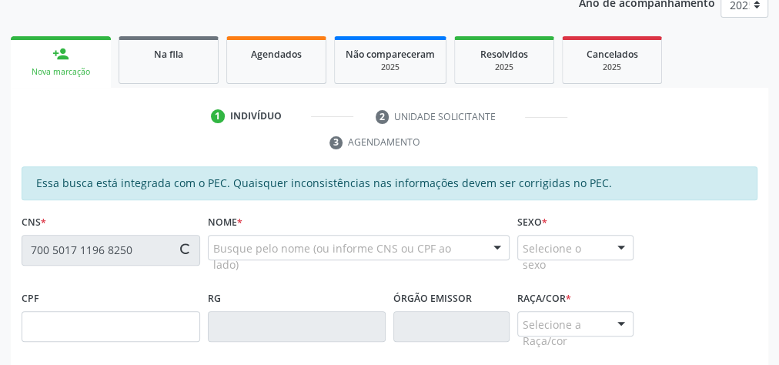
type input "17"
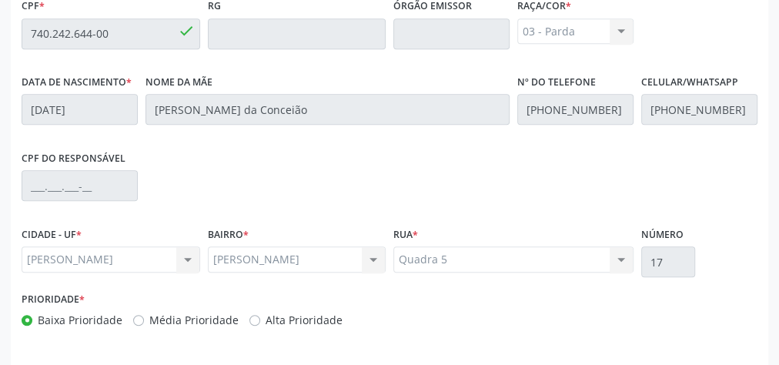
scroll to position [558, 0]
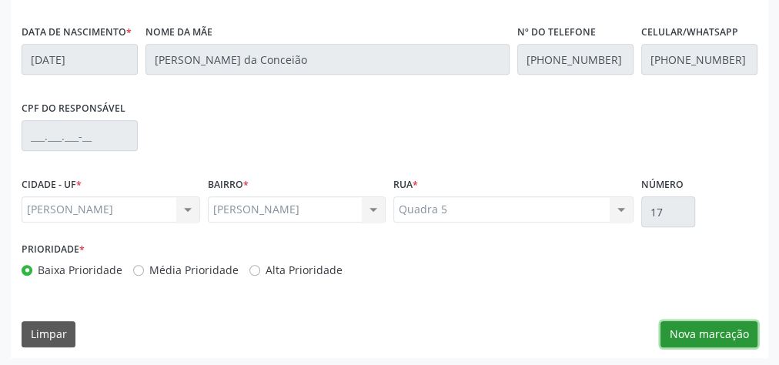
click at [717, 333] on button "Nova marcação" at bounding box center [708, 334] width 97 height 26
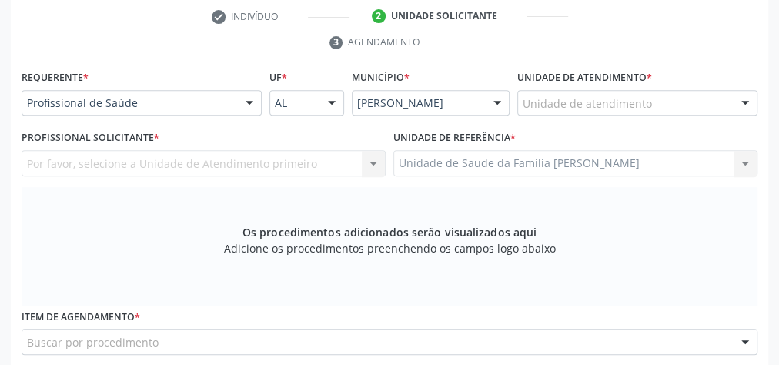
scroll to position [312, 0]
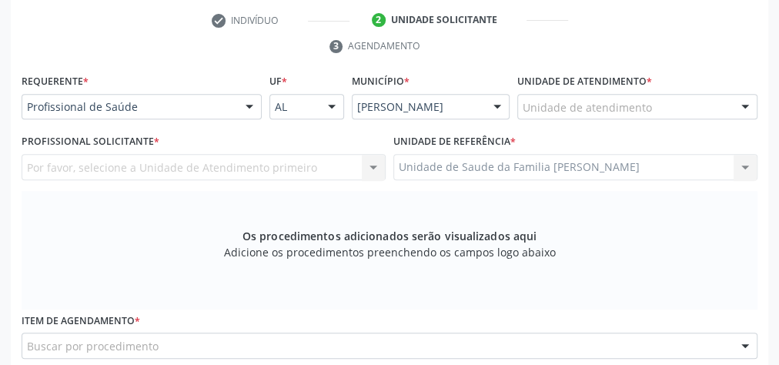
click at [668, 99] on div "Unidade de atendimento" at bounding box center [637, 107] width 240 height 26
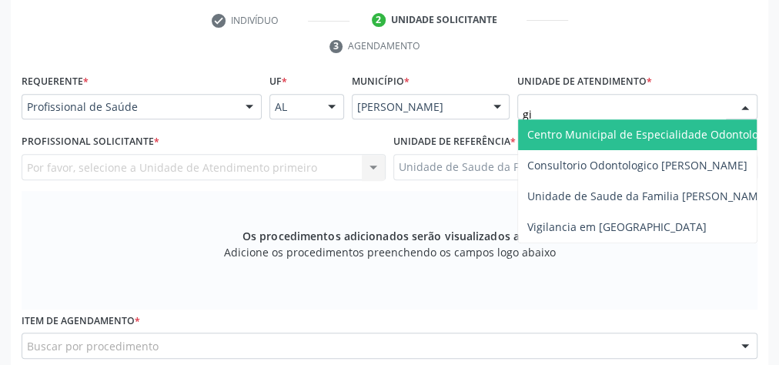
type input "gis"
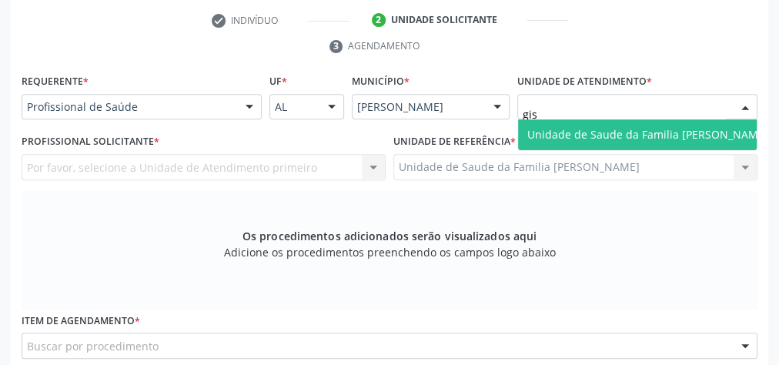
click at [650, 133] on span "Unidade de Saude da Familia [PERSON_NAME]" at bounding box center [647, 134] width 241 height 15
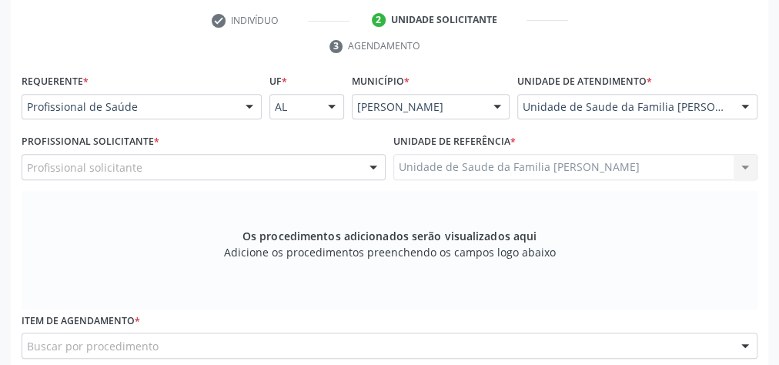
click at [372, 167] on div at bounding box center [373, 168] width 23 height 26
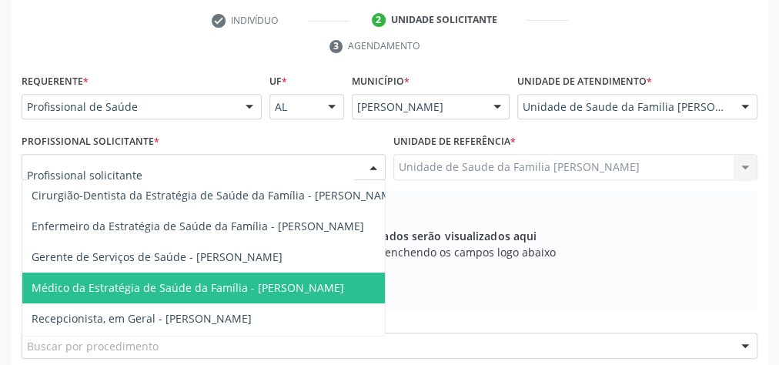
click at [301, 280] on span "Médico da Estratégia de Saúde da Família - [PERSON_NAME]" at bounding box center [188, 287] width 313 height 15
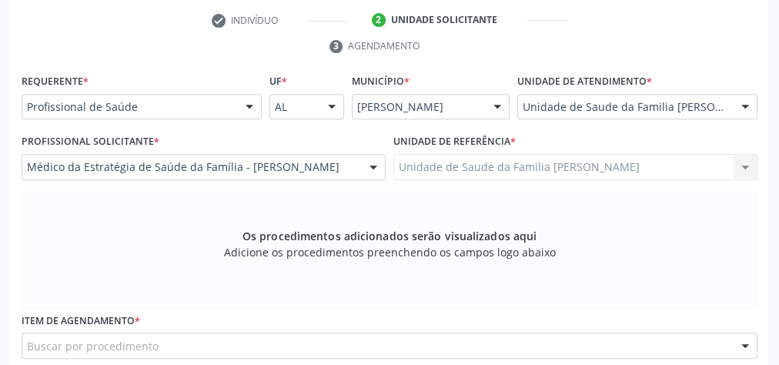
scroll to position [497, 0]
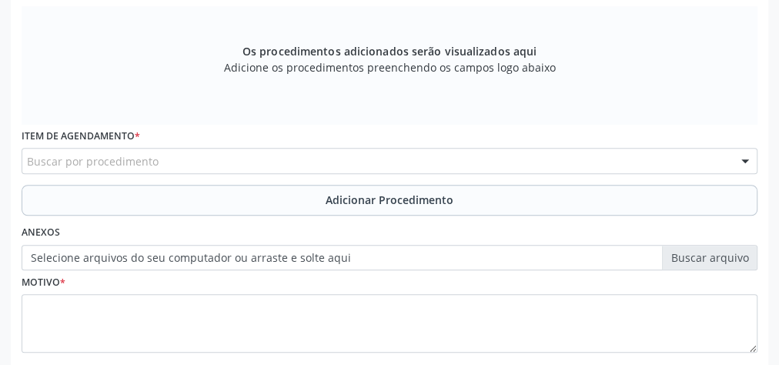
click at [422, 164] on div "Buscar por procedimento" at bounding box center [390, 161] width 736 height 26
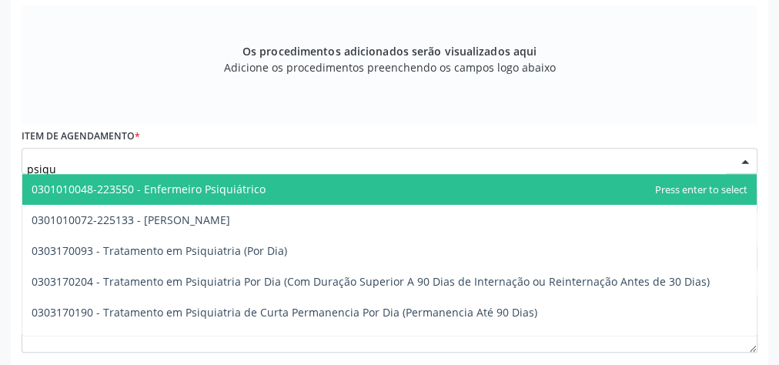
type input "psiqui"
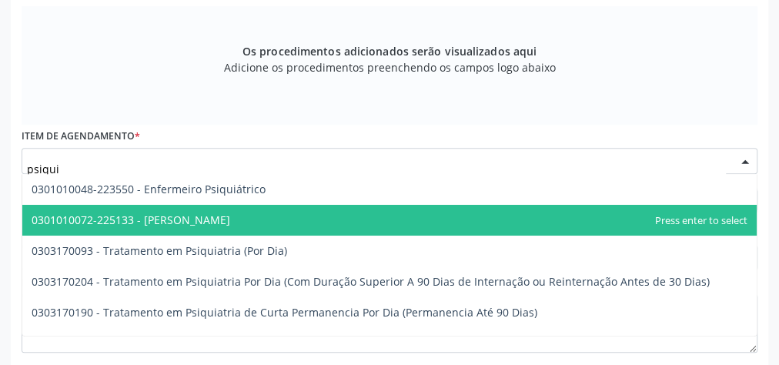
click at [252, 216] on span "0301010072-225133 - [PERSON_NAME]" at bounding box center [389, 220] width 734 height 31
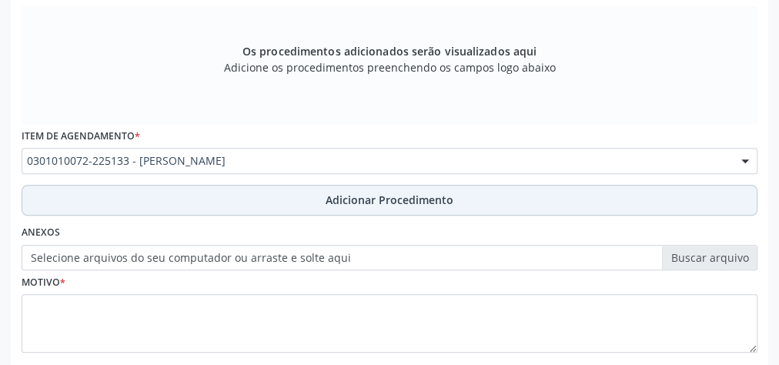
click at [389, 201] on span "Adicionar Procedimento" at bounding box center [390, 200] width 128 height 16
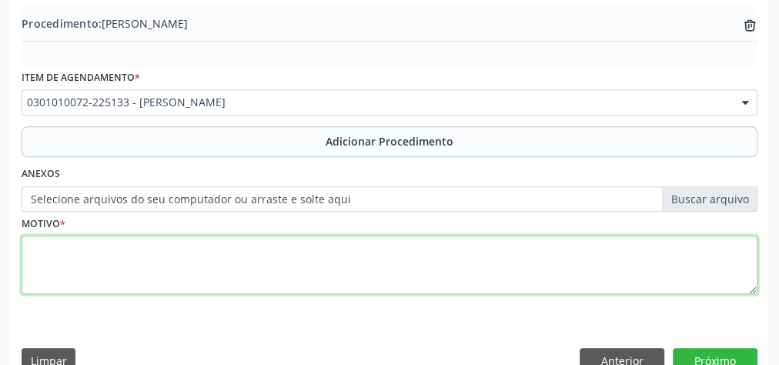
click at [341, 258] on textarea at bounding box center [390, 265] width 736 height 59
click at [182, 245] on textarea "paciente necessitando de avalicao com" at bounding box center [390, 265] width 736 height 59
click at [282, 260] on textarea "paciente necessitando de avaliacao com" at bounding box center [390, 265] width 736 height 59
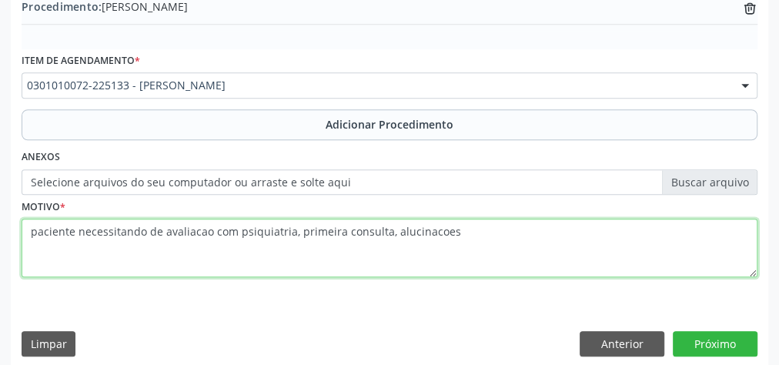
scroll to position [523, 0]
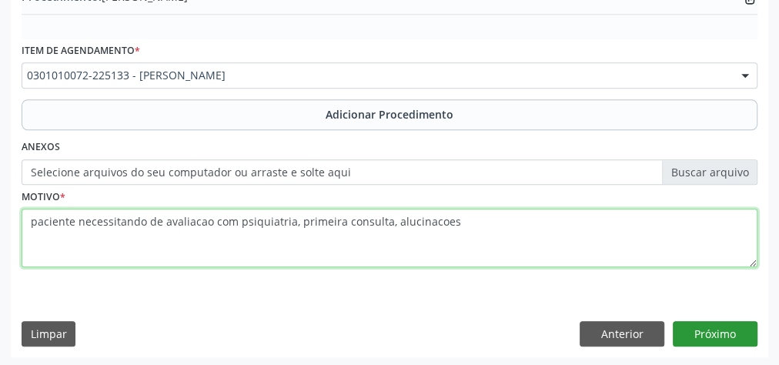
type textarea "paciente necessitando de avaliacao com psiquiatria, primeira consulta, alucinac…"
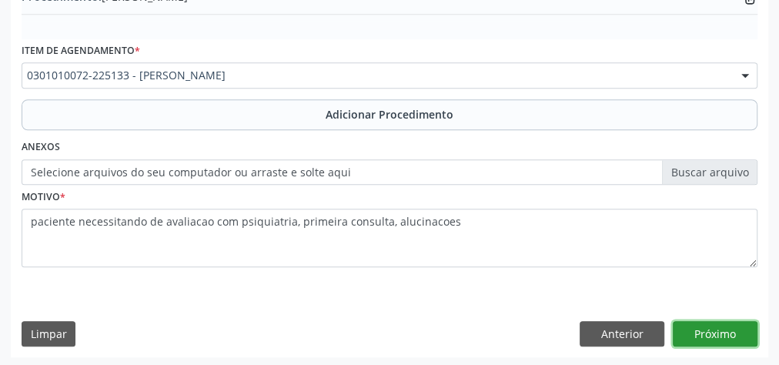
click at [707, 332] on button "Próximo" at bounding box center [715, 334] width 85 height 26
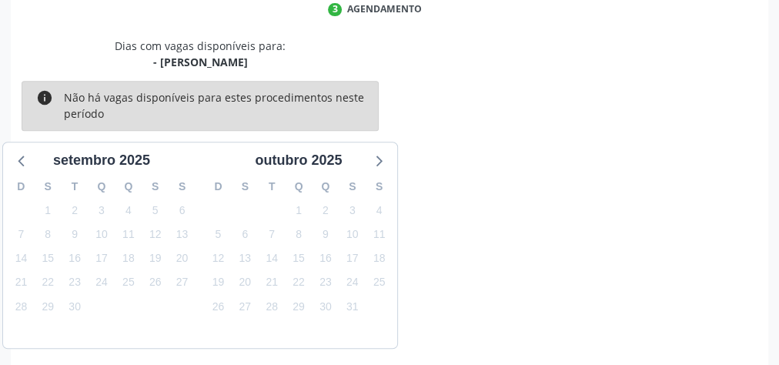
scroll to position [408, 0]
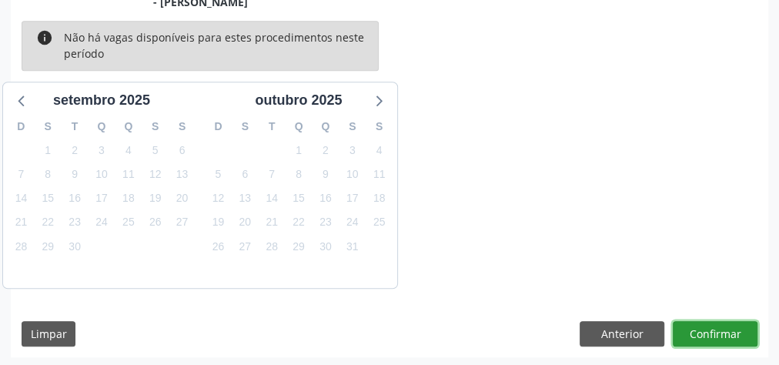
click at [707, 332] on button "Confirmar" at bounding box center [715, 334] width 85 height 26
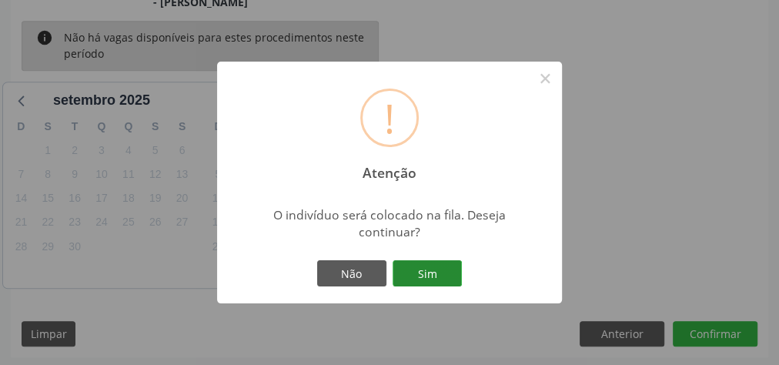
click at [459, 271] on button "Sim" at bounding box center [427, 273] width 69 height 26
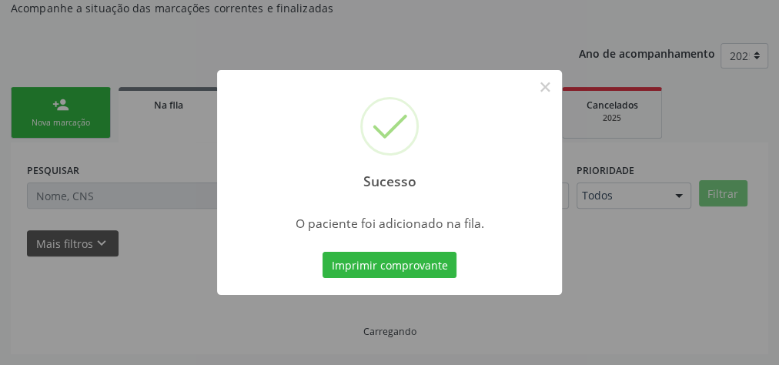
scroll to position [163, 0]
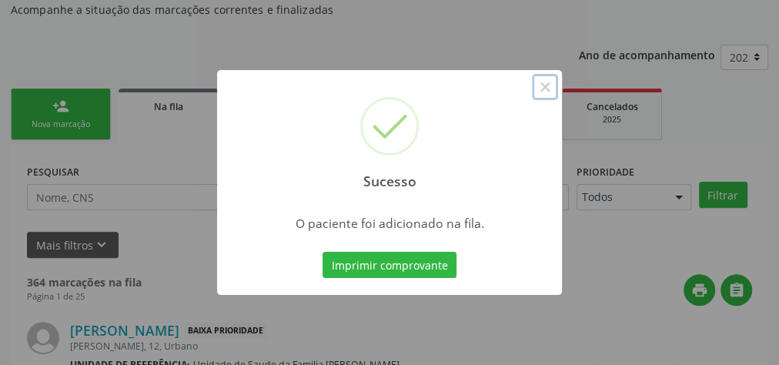
click at [549, 84] on button "×" at bounding box center [545, 87] width 26 height 26
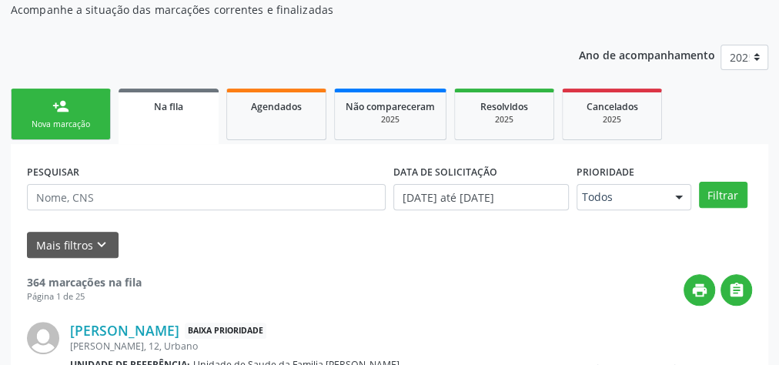
click at [63, 115] on link "person_add Nova marcação" at bounding box center [61, 115] width 100 height 52
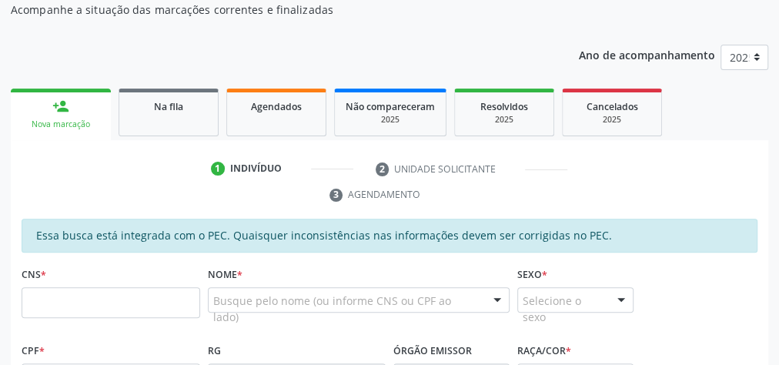
scroll to position [286, 0]
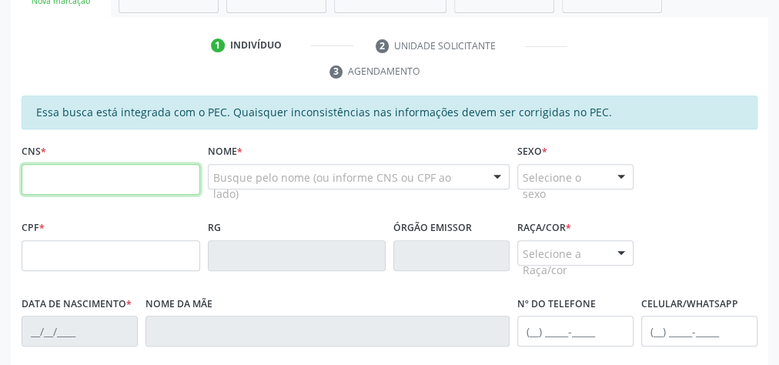
click at [115, 182] on input "text" at bounding box center [111, 179] width 179 height 31
type input "700 5017 1196 8250"
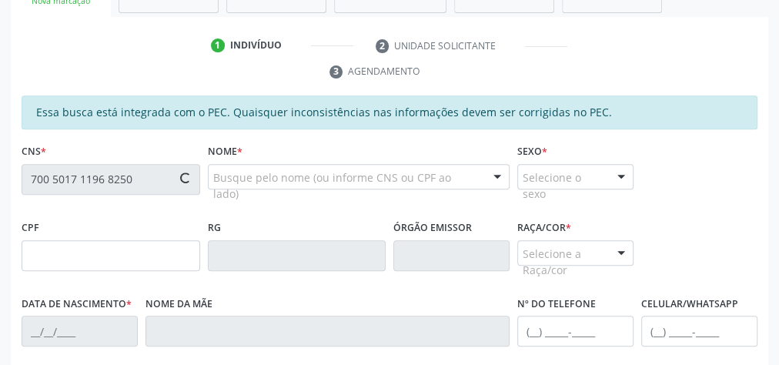
type input "740.242.644-00"
type input "[DATE]"
type input "[PERSON_NAME] da Conceião"
type input "[PHONE_NUMBER]"
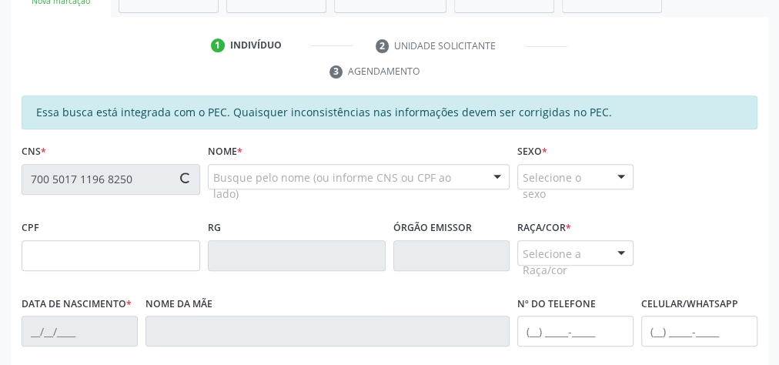
type input "17"
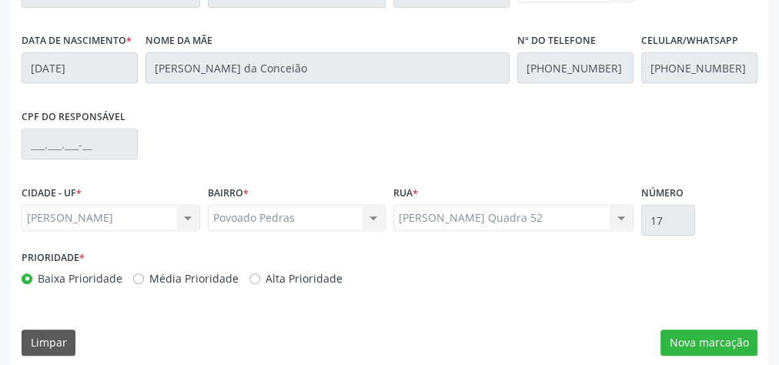
scroll to position [558, 0]
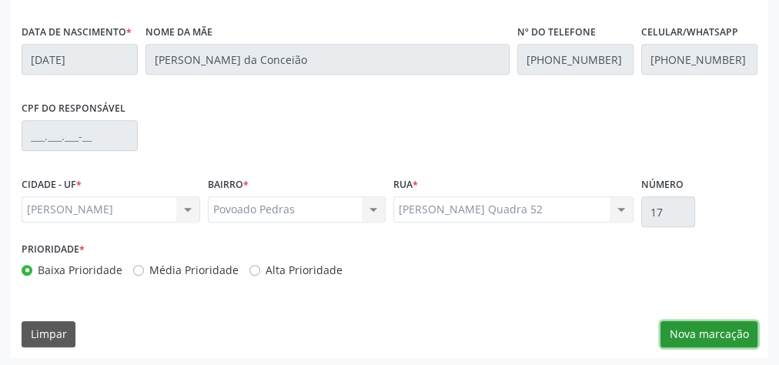
click at [687, 326] on button "Nova marcação" at bounding box center [708, 334] width 97 height 26
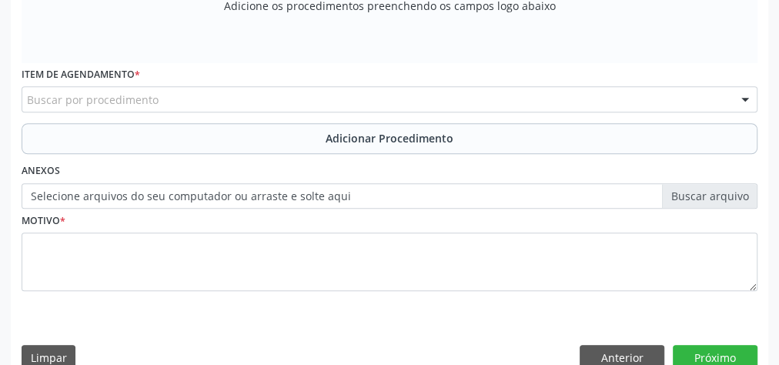
scroll to position [312, 0]
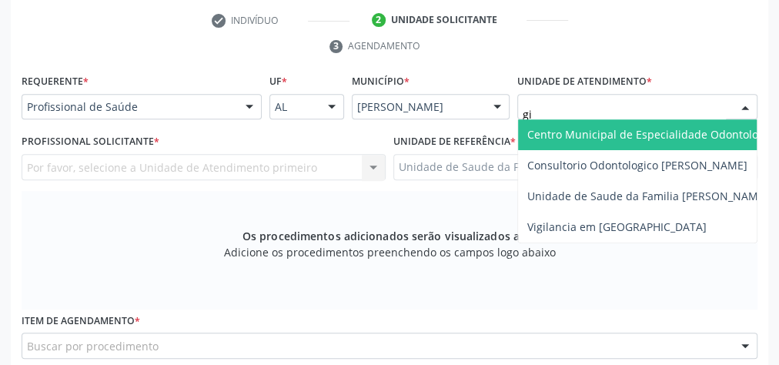
type input "gis"
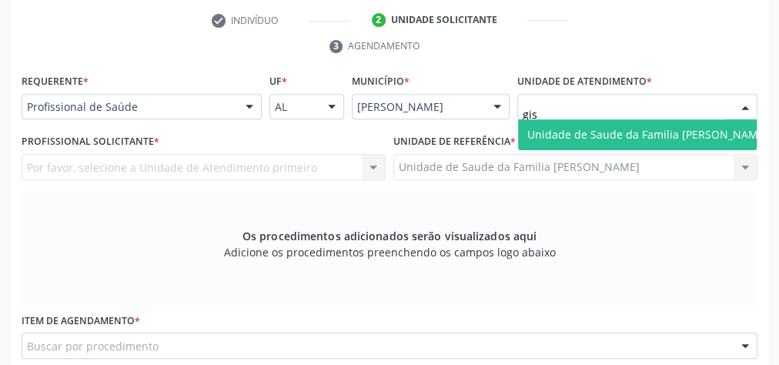
click at [629, 142] on span "Unidade de Saude da Familia [PERSON_NAME]" at bounding box center [647, 134] width 259 height 31
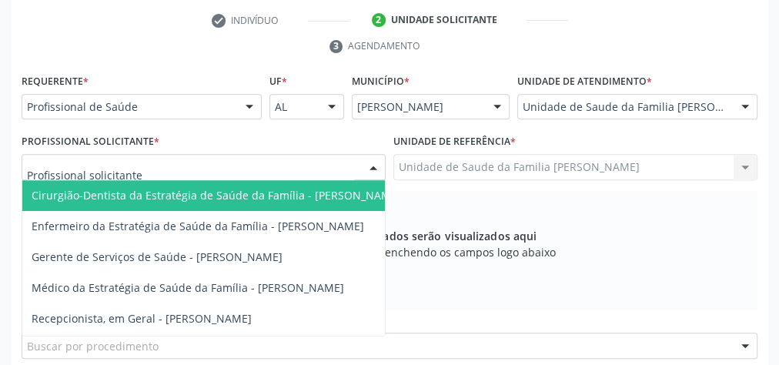
click at [380, 160] on div at bounding box center [373, 168] width 23 height 26
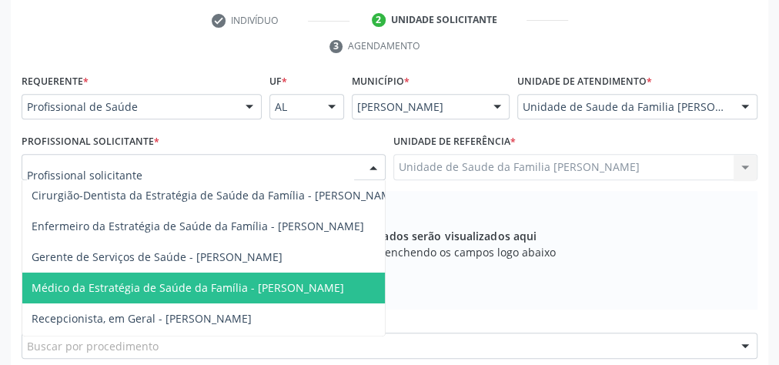
click at [279, 280] on span "Médico da Estratégia de Saúde da Família - [PERSON_NAME]" at bounding box center [188, 287] width 313 height 15
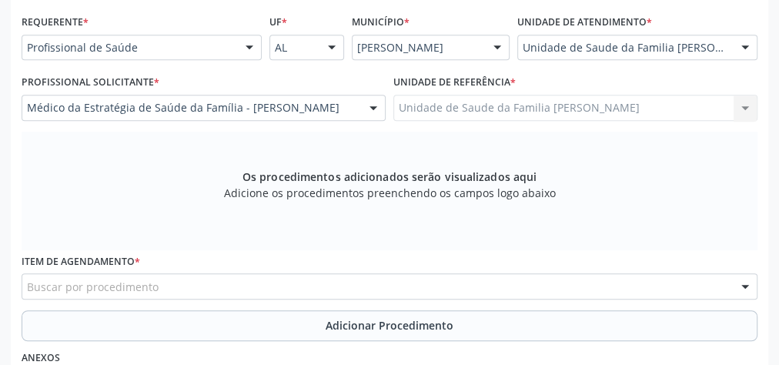
scroll to position [497, 0]
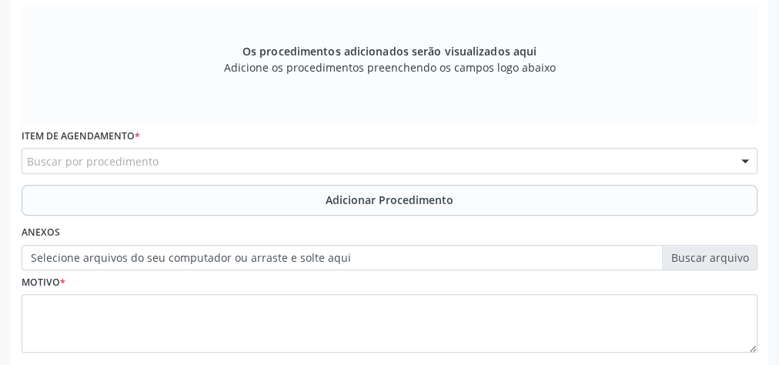
click at [322, 152] on div "Buscar por procedimento" at bounding box center [390, 161] width 736 height 26
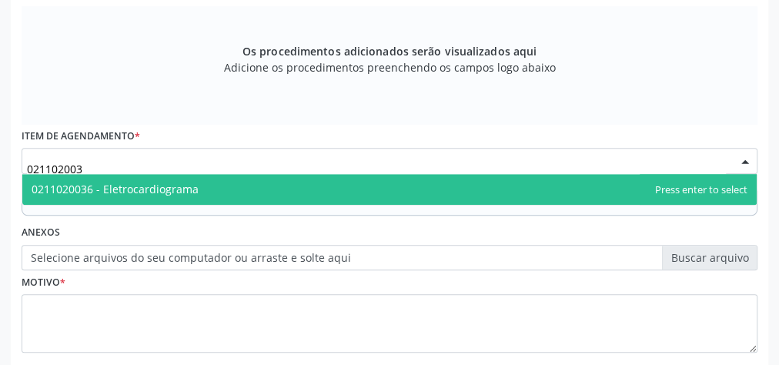
type input "0211020036"
click at [285, 184] on span "0211020036 - Eletrocardiograma" at bounding box center [389, 189] width 734 height 31
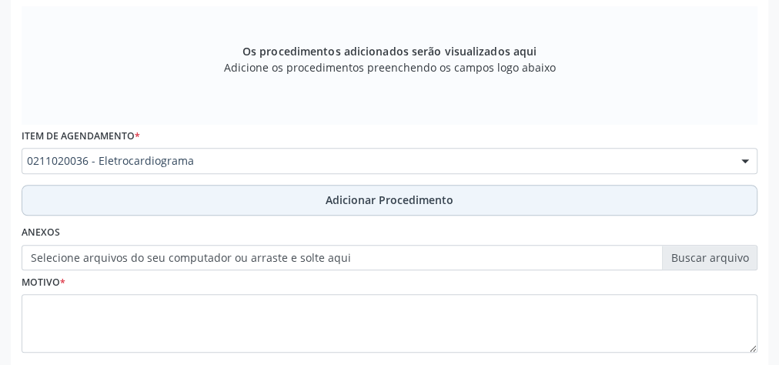
click at [358, 194] on span "Adicionar Procedimento" at bounding box center [390, 200] width 128 height 16
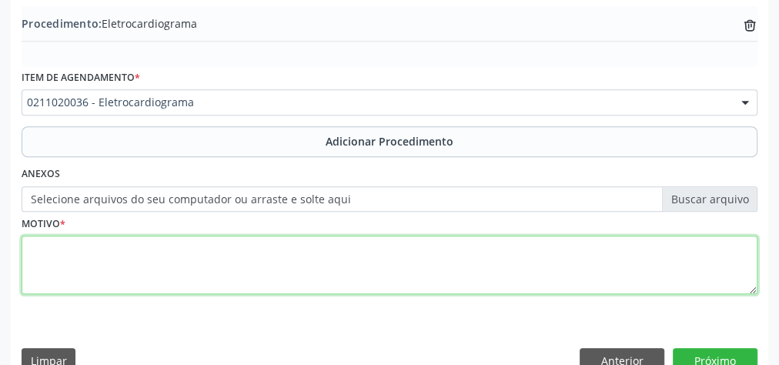
click at [316, 239] on textarea at bounding box center [390, 265] width 736 height 59
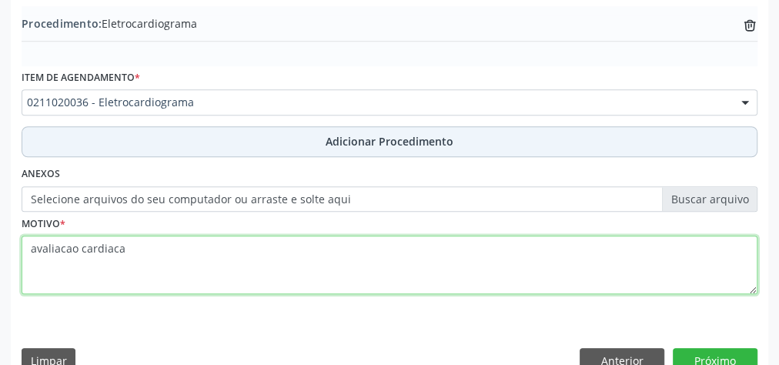
scroll to position [523, 0]
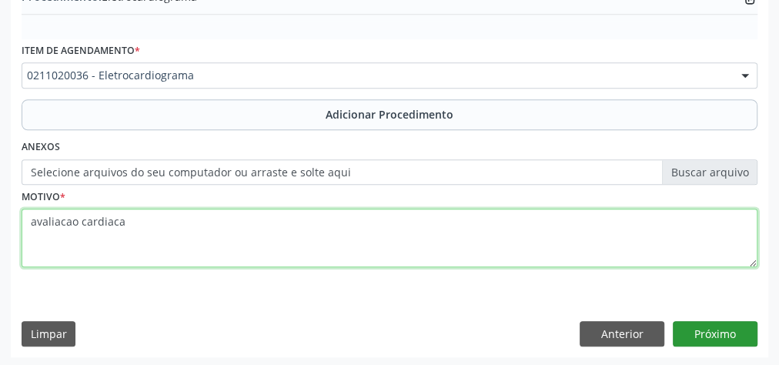
type textarea "avaliacao cardiaca"
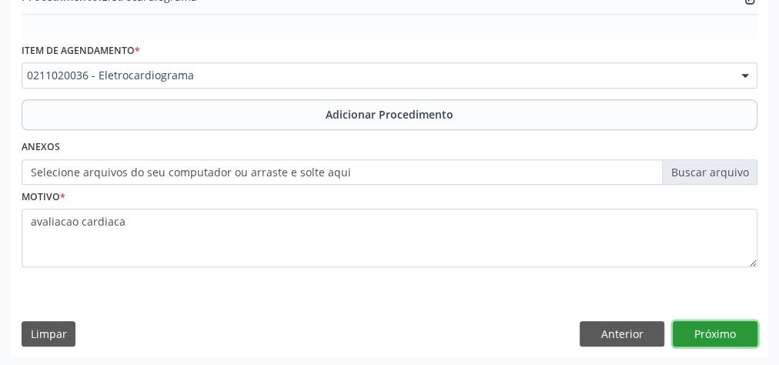
click at [725, 321] on button "Próximo" at bounding box center [715, 334] width 85 height 26
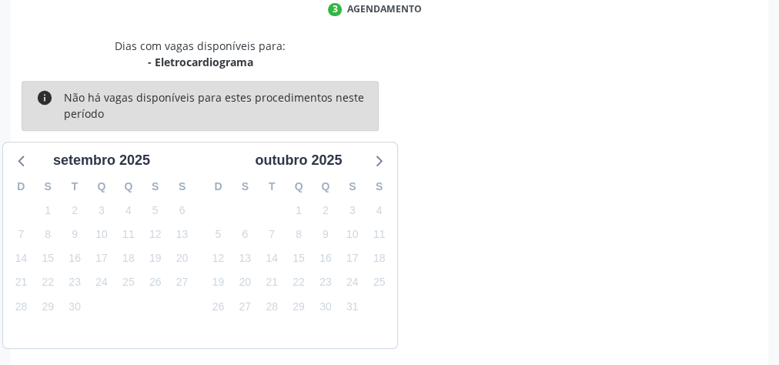
scroll to position [408, 0]
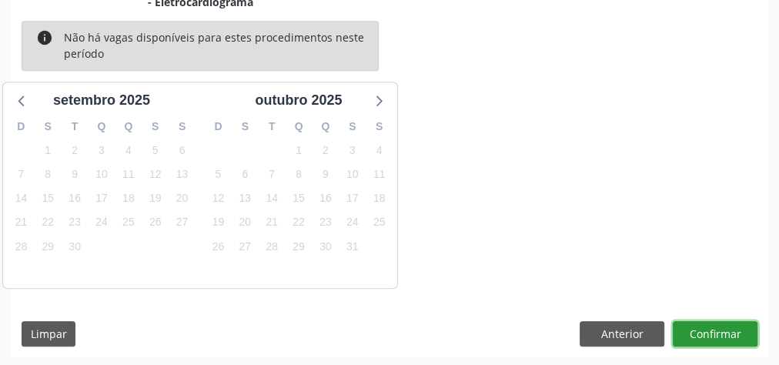
click at [725, 321] on button "Confirmar" at bounding box center [715, 334] width 85 height 26
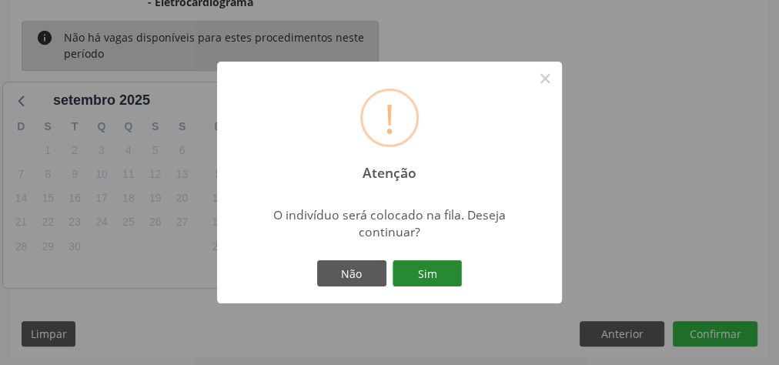
click at [442, 277] on button "Sim" at bounding box center [427, 273] width 69 height 26
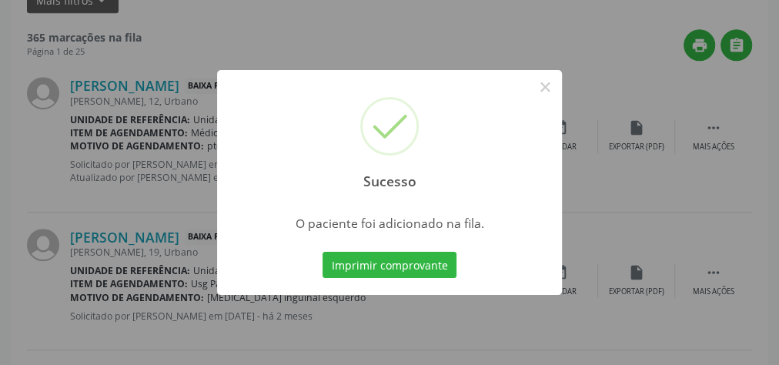
scroll to position [163, 0]
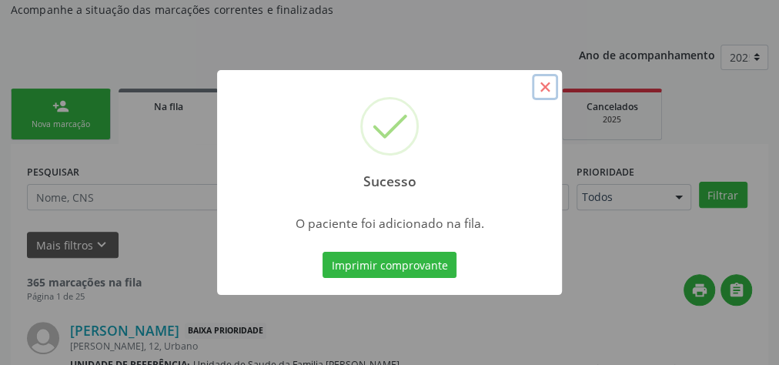
click at [543, 85] on button "×" at bounding box center [545, 87] width 26 height 26
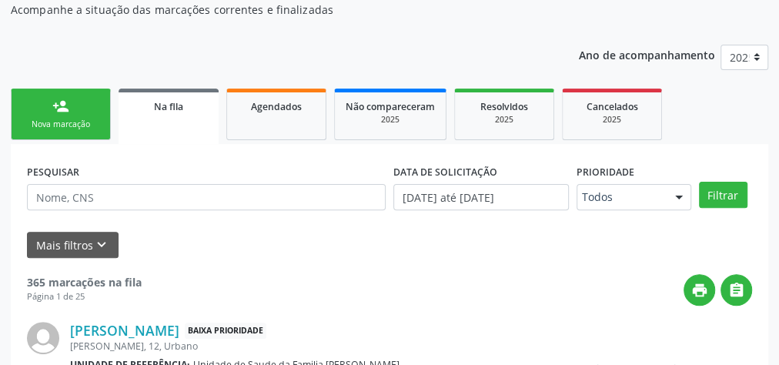
click at [39, 120] on div "Nova marcação" at bounding box center [60, 125] width 77 height 12
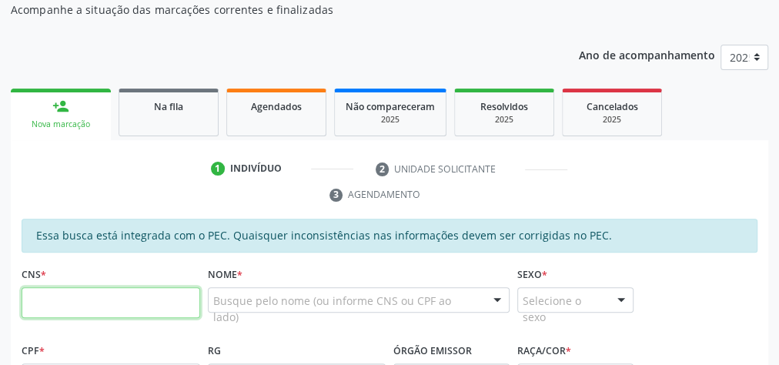
click at [105, 302] on input "text" at bounding box center [111, 302] width 179 height 31
type input "700 5017 1196 8250"
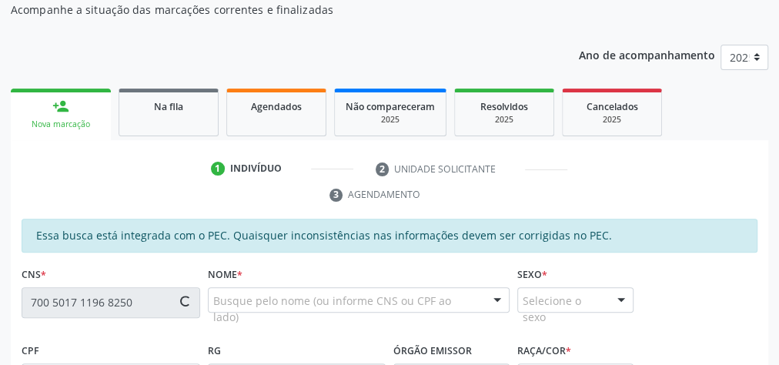
type input "740.242.644-00"
type input "[DATE]"
type input "[PERSON_NAME] da Conceião"
type input "[PHONE_NUMBER]"
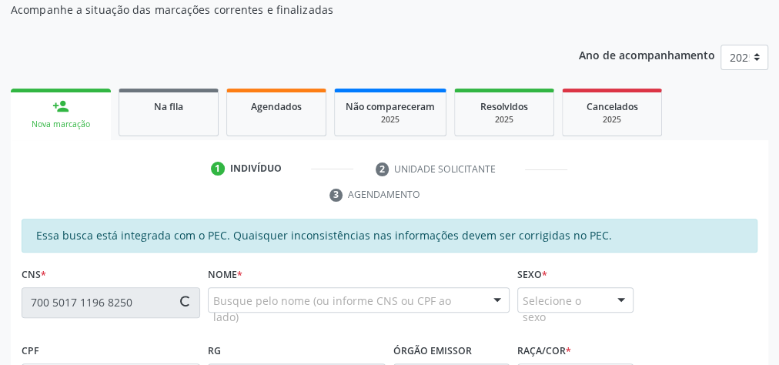
type input "17"
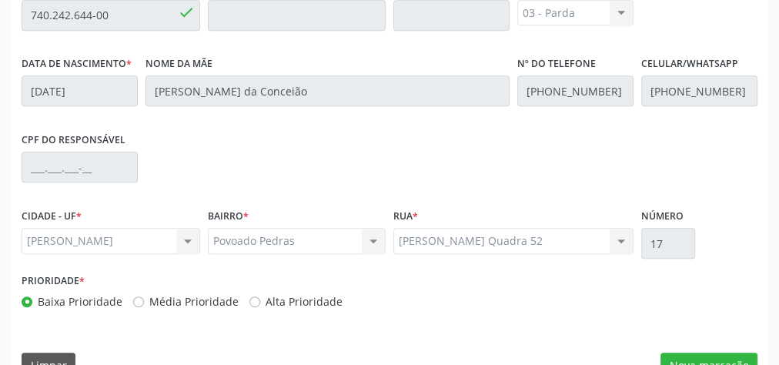
scroll to position [558, 0]
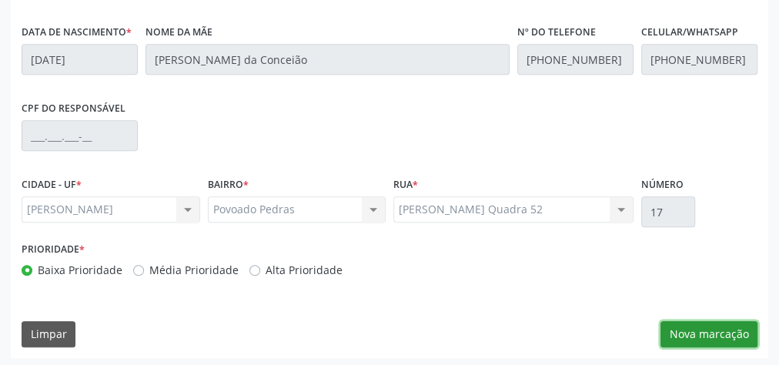
click at [700, 323] on button "Nova marcação" at bounding box center [708, 334] width 97 height 26
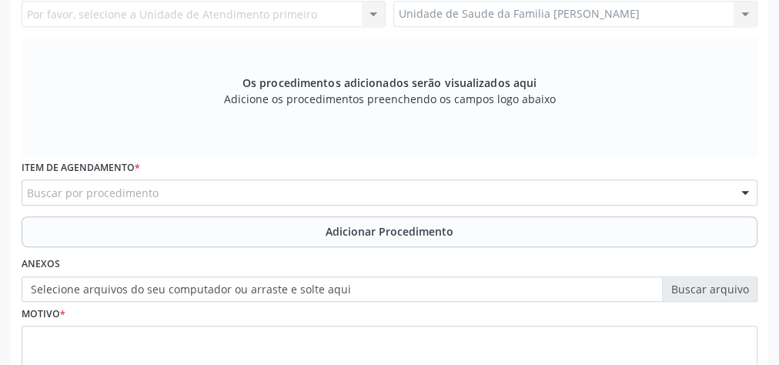
scroll to position [373, 0]
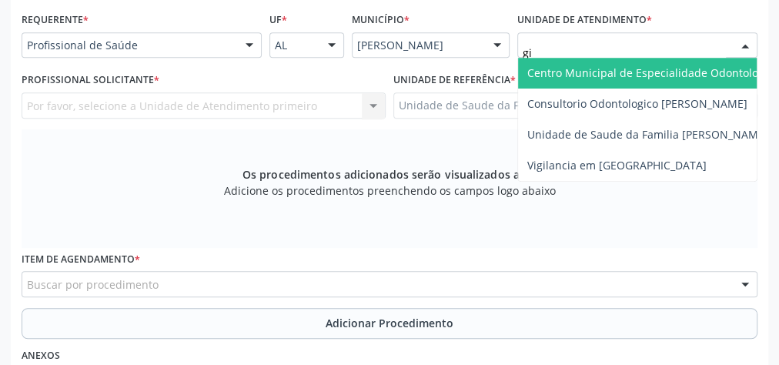
type input "gis"
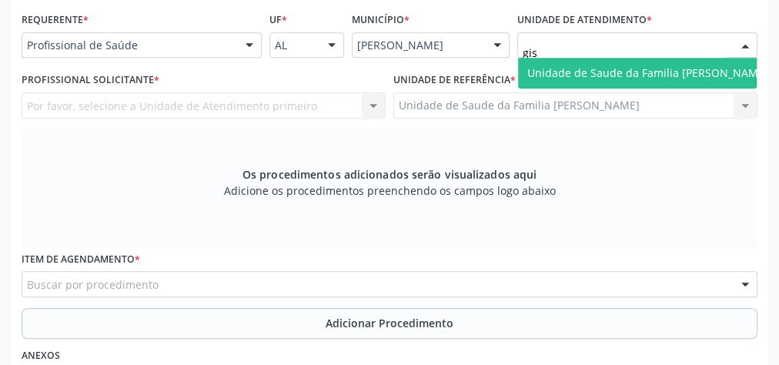
click at [654, 69] on span "Unidade de Saude da Familia [PERSON_NAME]" at bounding box center [647, 72] width 241 height 15
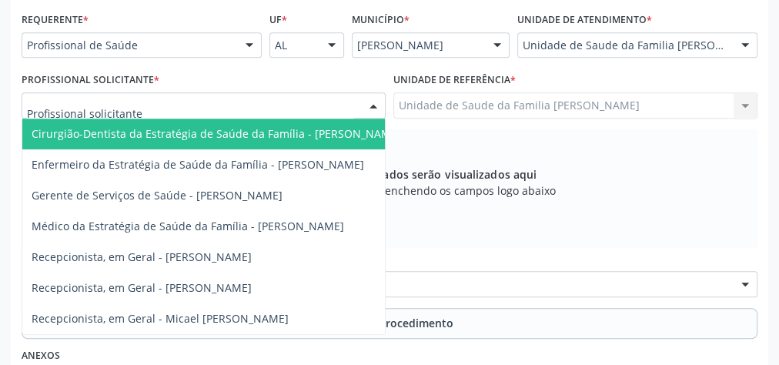
click at [372, 104] on div at bounding box center [373, 106] width 23 height 26
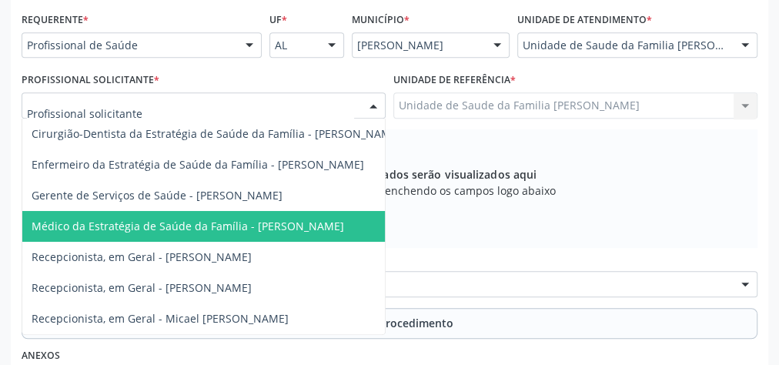
click at [293, 222] on span "Médico da Estratégia de Saúde da Família - [PERSON_NAME]" at bounding box center [188, 226] width 313 height 15
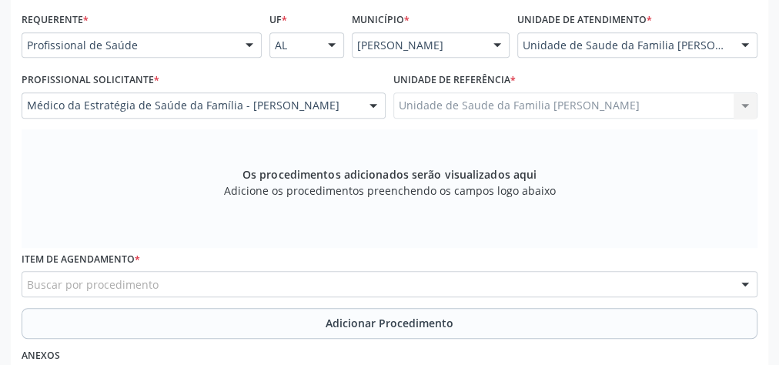
scroll to position [497, 0]
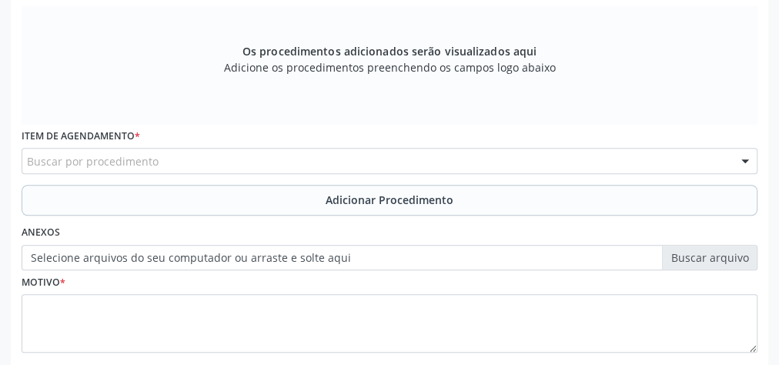
click at [252, 158] on div "Buscar por procedimento" at bounding box center [390, 161] width 736 height 26
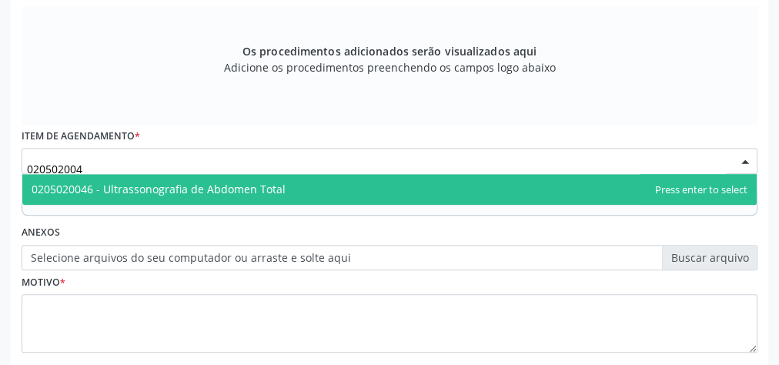
type input "0205020046"
click at [258, 182] on span "0205020046 - Ultrassonografia de Abdomen Total" at bounding box center [159, 189] width 254 height 15
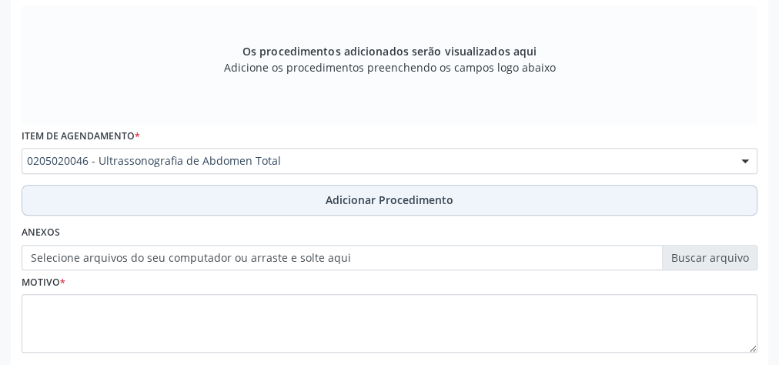
click at [349, 188] on button "Adicionar Procedimento" at bounding box center [390, 200] width 736 height 31
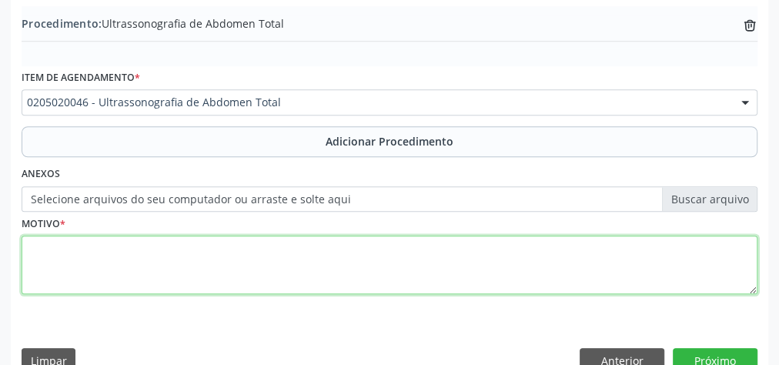
click at [212, 275] on textarea at bounding box center [390, 265] width 736 height 59
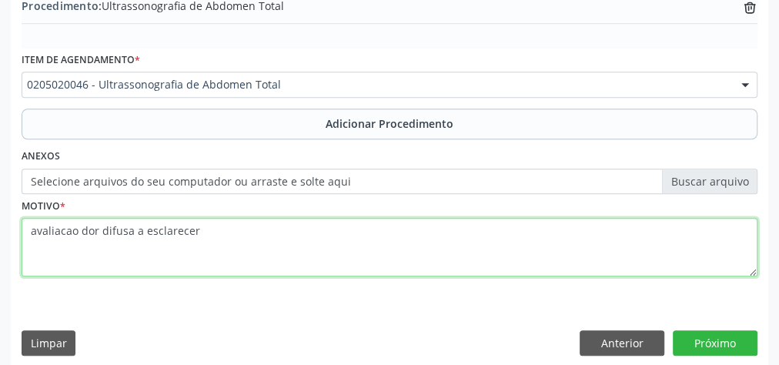
scroll to position [523, 0]
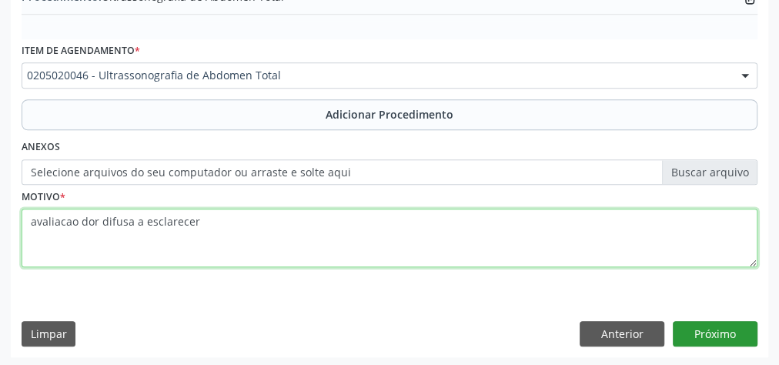
type textarea "avaliacao dor difusa a esclarecer"
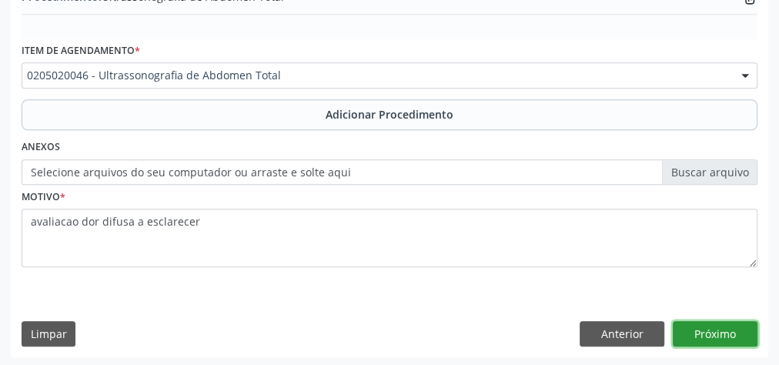
click at [717, 333] on button "Próximo" at bounding box center [715, 334] width 85 height 26
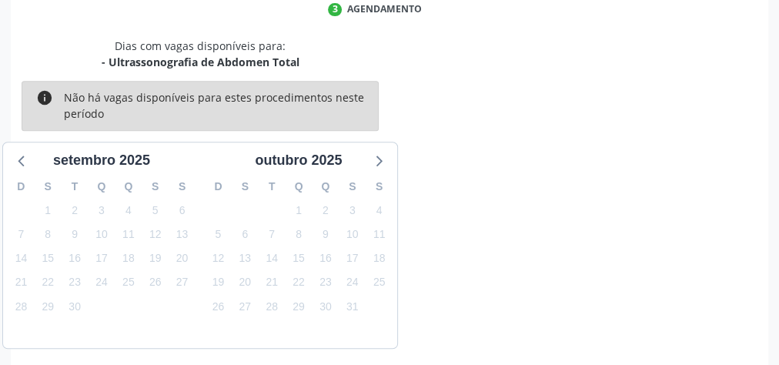
scroll to position [408, 0]
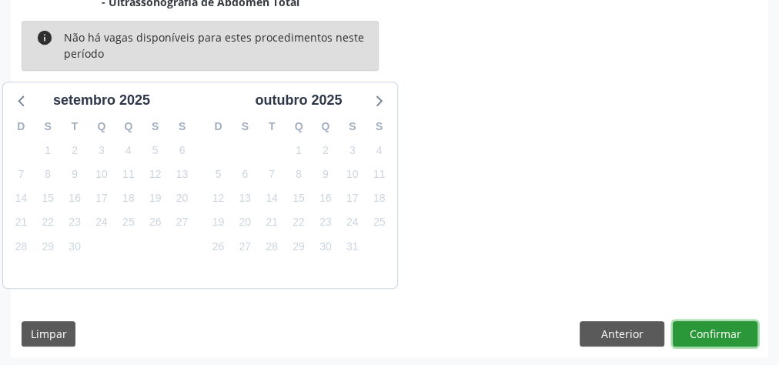
click at [717, 333] on button "Confirmar" at bounding box center [715, 334] width 85 height 26
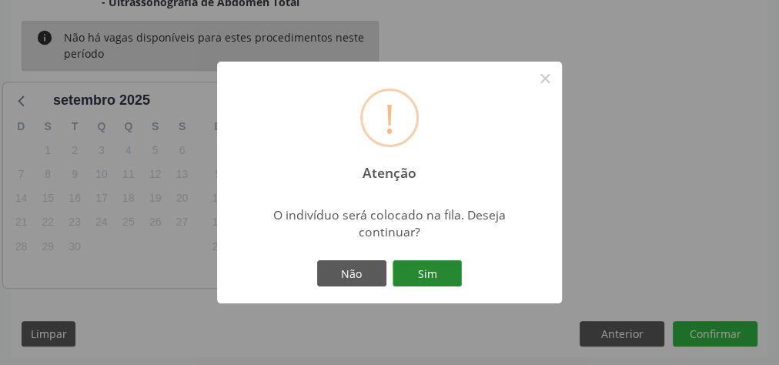
click at [442, 277] on button "Sim" at bounding box center [427, 273] width 69 height 26
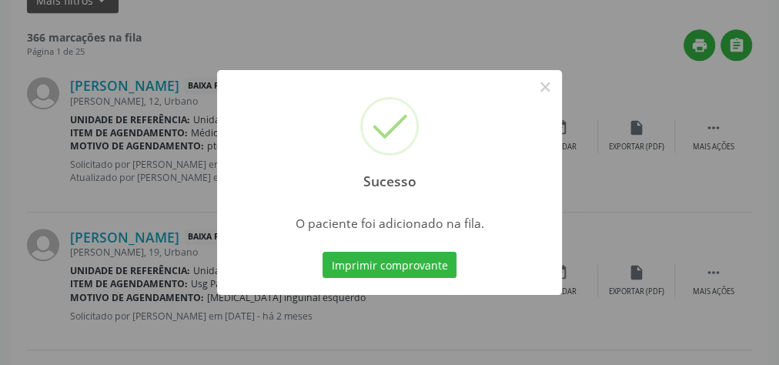
scroll to position [163, 0]
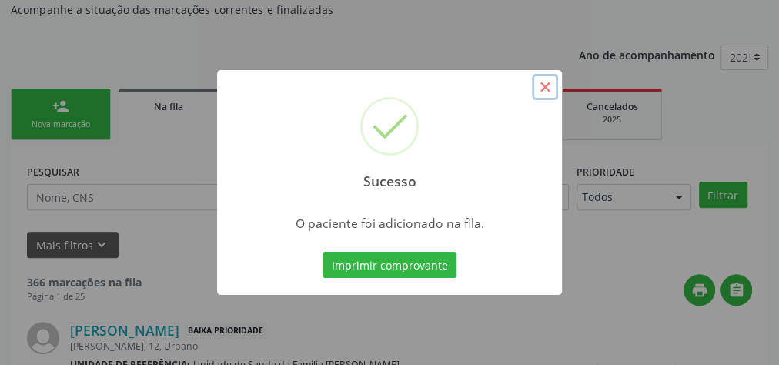
click at [550, 89] on button "×" at bounding box center [545, 87] width 26 height 26
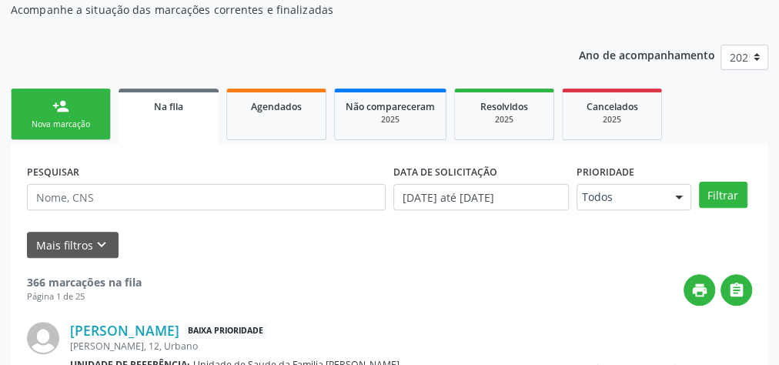
click at [82, 121] on div "Nova marcação" at bounding box center [60, 125] width 77 height 12
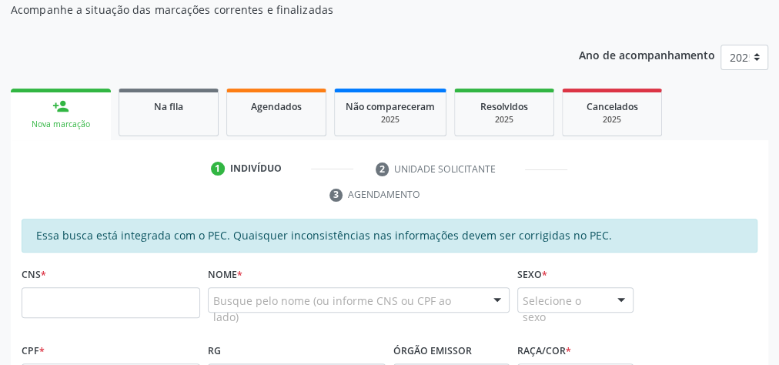
click at [76, 99] on link "person_add Nova marcação" at bounding box center [61, 115] width 100 height 52
click at [81, 99] on link "person_add Nova marcação" at bounding box center [61, 115] width 100 height 52
click at [82, 99] on link "person_add Nova marcação" at bounding box center [61, 115] width 100 height 52
click at [82, 94] on link "person_add Nova marcação" at bounding box center [61, 115] width 100 height 52
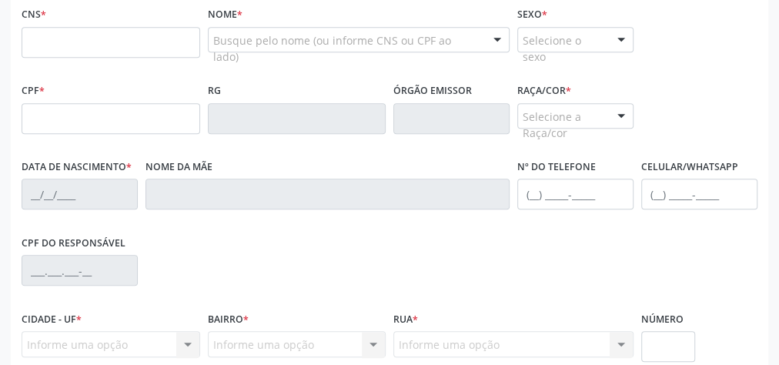
scroll to position [483, 0]
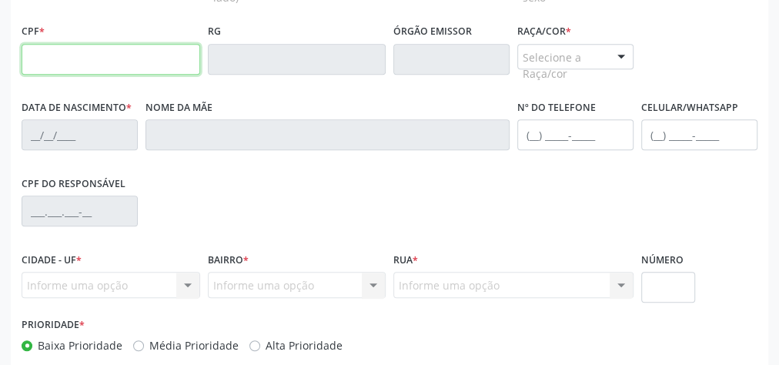
click at [44, 69] on input "text" at bounding box center [111, 59] width 179 height 31
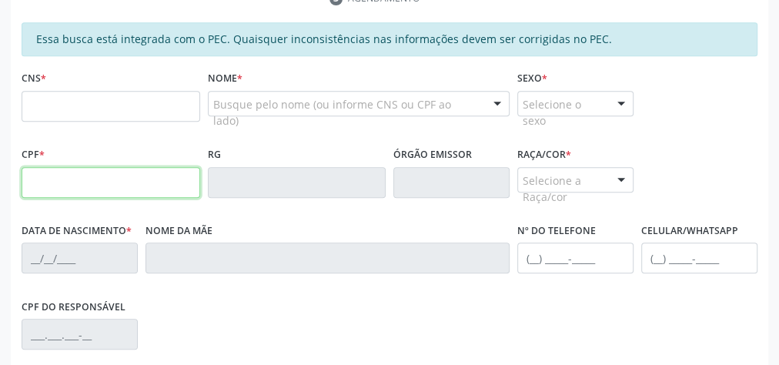
click at [70, 188] on input "text" at bounding box center [111, 182] width 179 height 31
click at [82, 171] on input "text" at bounding box center [111, 182] width 179 height 31
type input "994.400.754-49"
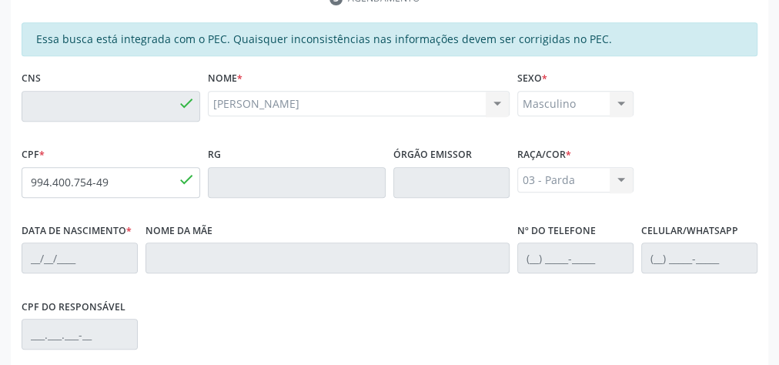
type input "708 4082 6153 0562"
type input "1[DATE]"
type input "[PERSON_NAME]"
type input "[PHONE_NUMBER]"
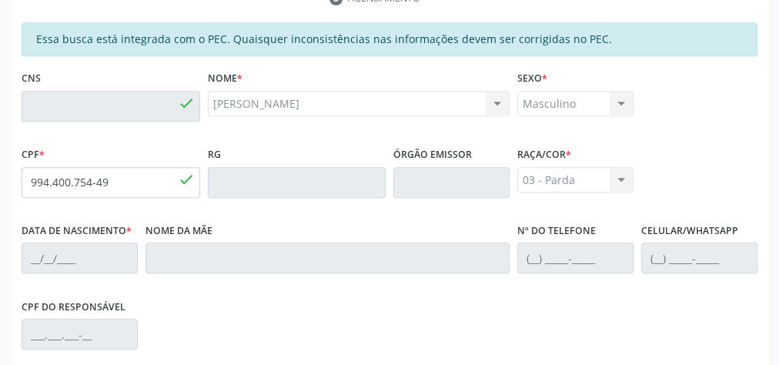
type input "15"
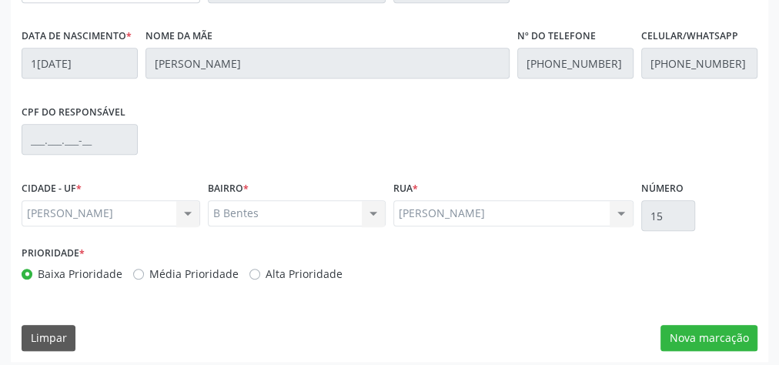
scroll to position [558, 0]
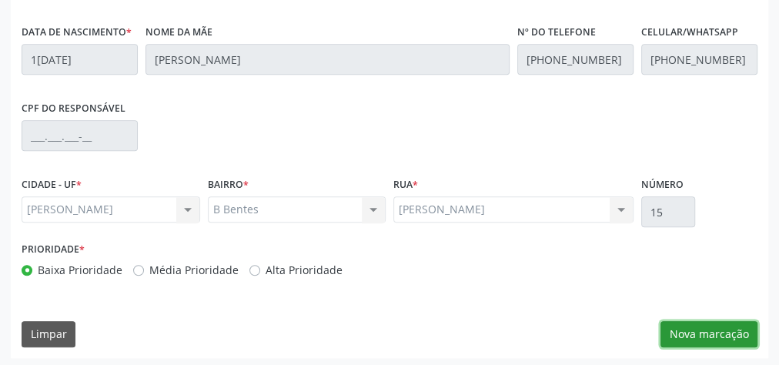
click at [710, 333] on button "Nova marcação" at bounding box center [708, 334] width 97 height 26
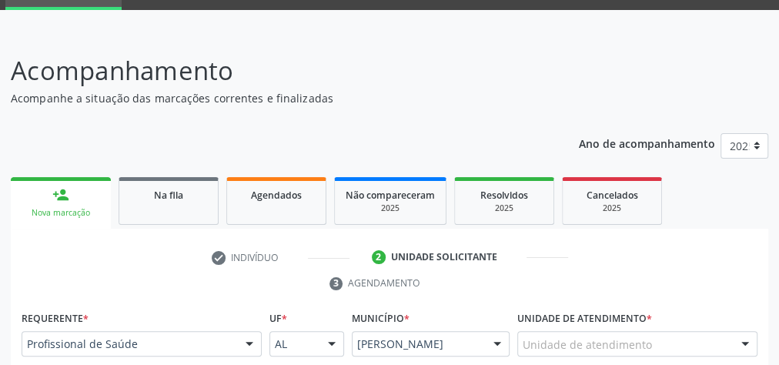
scroll to position [127, 0]
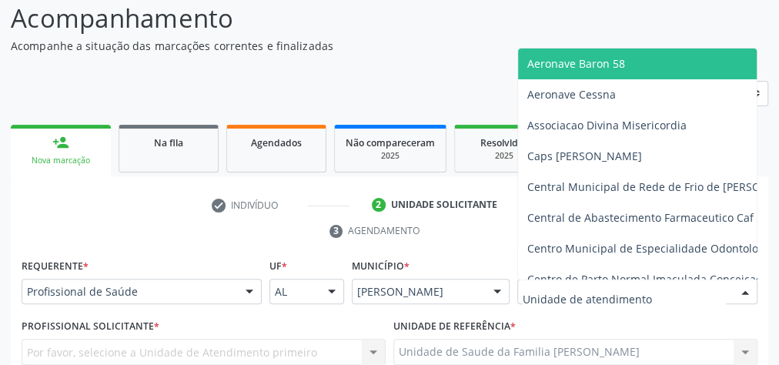
click at [654, 283] on div at bounding box center [637, 292] width 240 height 26
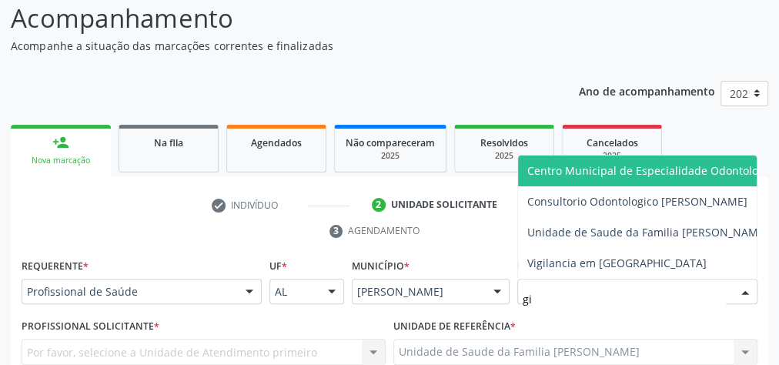
type input "gis"
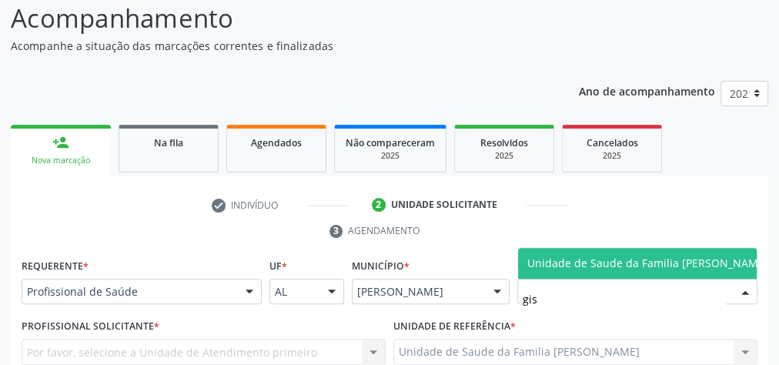
click at [667, 256] on span "Unidade de Saude da Familia [PERSON_NAME]" at bounding box center [647, 263] width 241 height 15
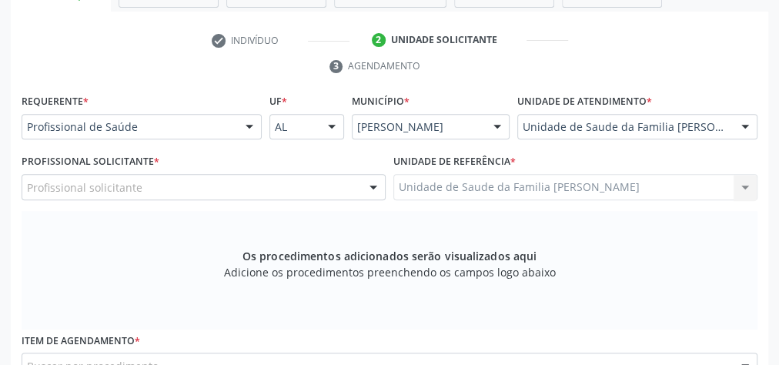
scroll to position [312, 0]
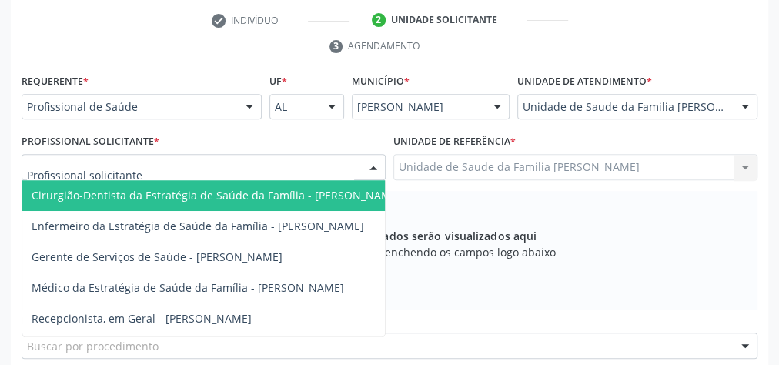
click at [376, 159] on div at bounding box center [373, 168] width 23 height 26
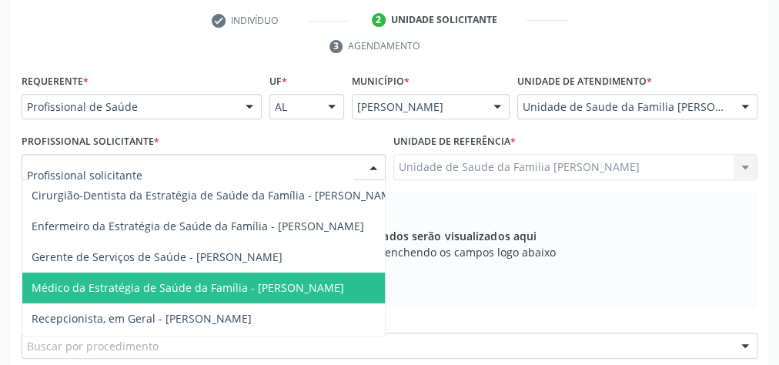
click at [284, 280] on span "Médico da Estratégia de Saúde da Família - [PERSON_NAME]" at bounding box center [188, 287] width 313 height 15
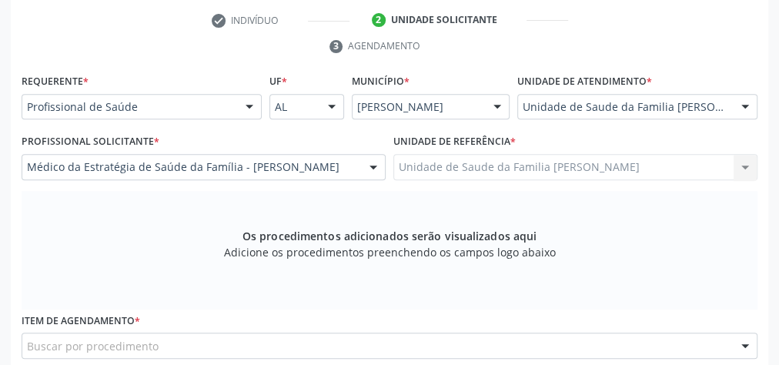
scroll to position [497, 0]
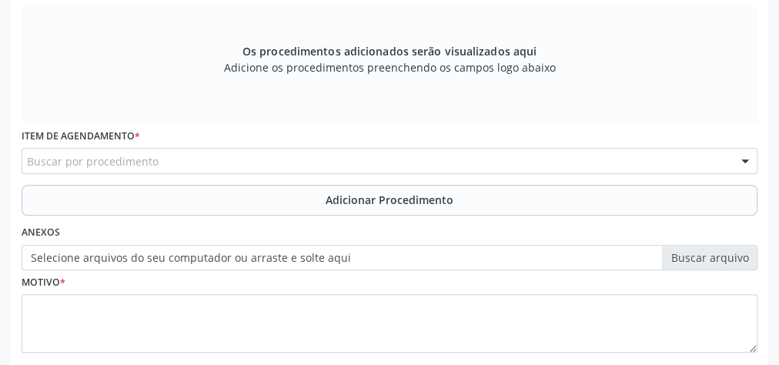
click at [329, 160] on div "Buscar por procedimento" at bounding box center [390, 161] width 736 height 26
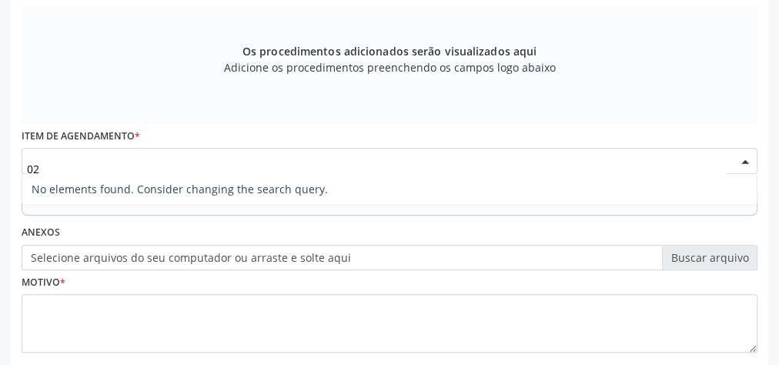
type input "0"
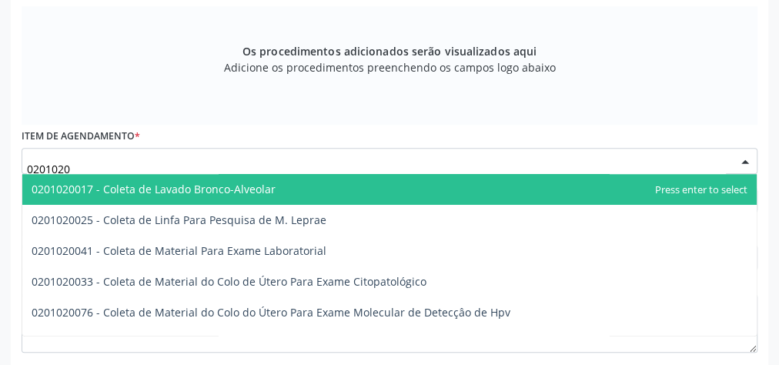
type input "02010200"
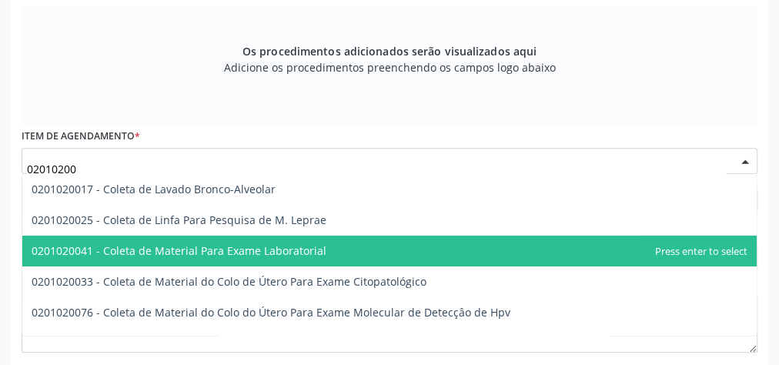
click at [299, 245] on span "0201020041 - Coleta de Material Para Exame Laboratorial" at bounding box center [179, 250] width 295 height 15
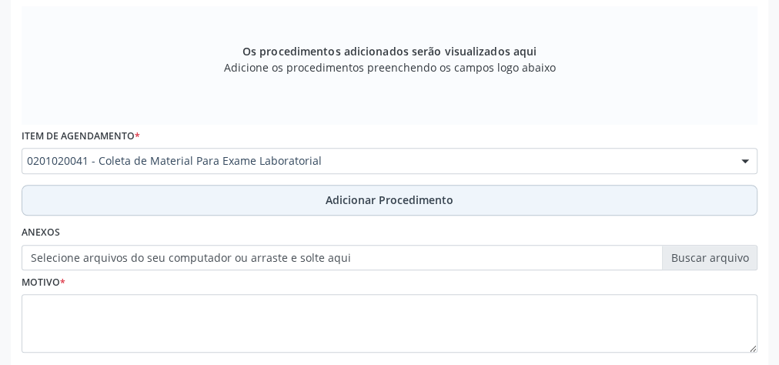
click at [357, 198] on span "Adicionar Procedimento" at bounding box center [390, 200] width 128 height 16
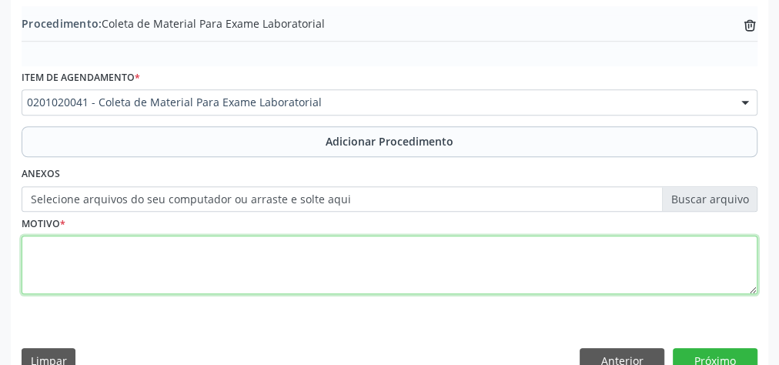
click at [274, 249] on textarea at bounding box center [390, 265] width 736 height 59
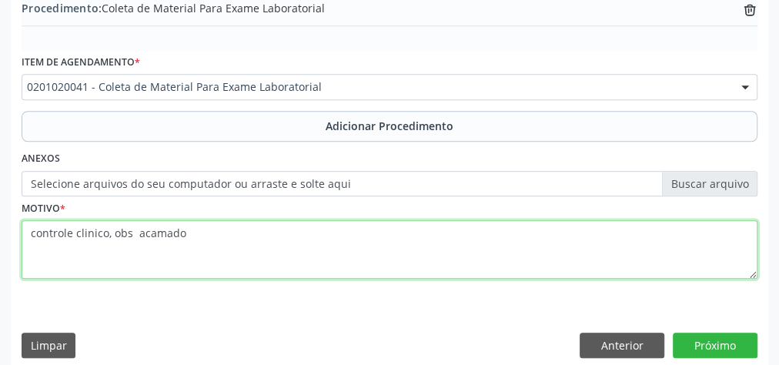
scroll to position [523, 0]
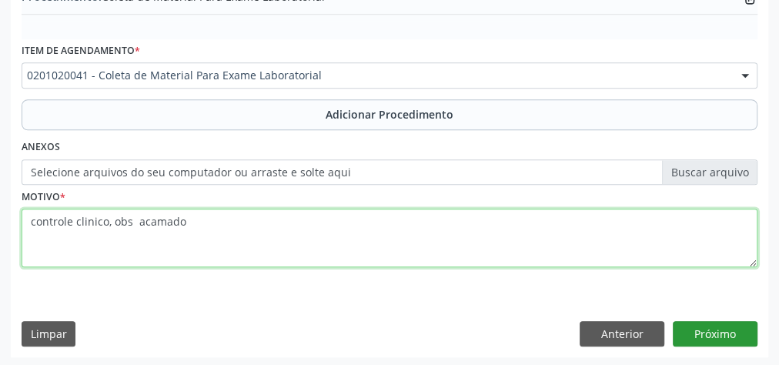
type textarea "controle clinico, obs acamado"
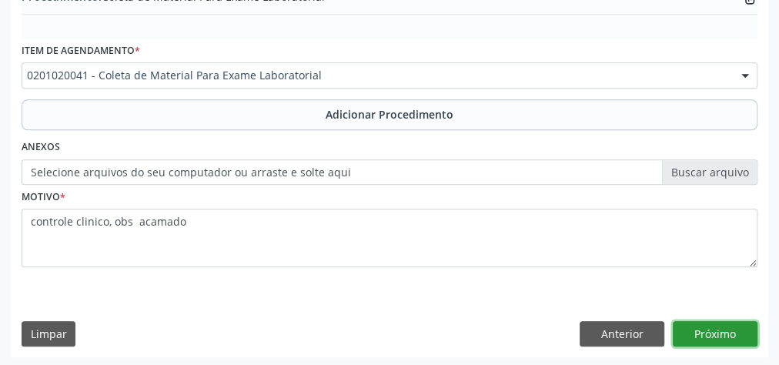
click at [736, 333] on button "Próximo" at bounding box center [715, 334] width 85 height 26
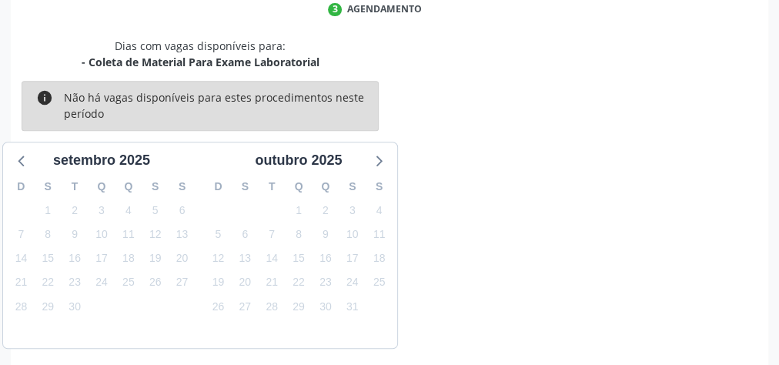
scroll to position [408, 0]
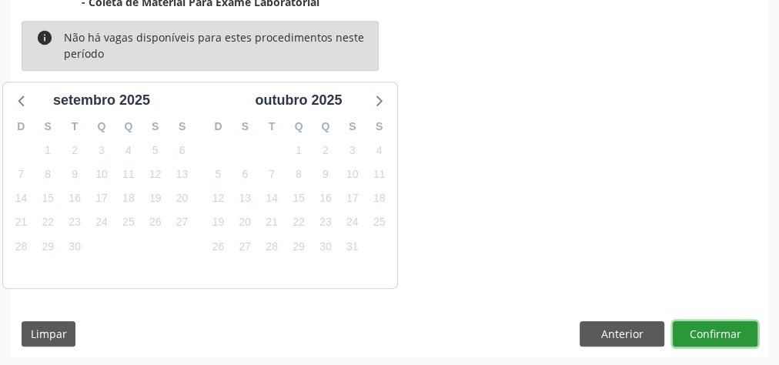
click at [736, 334] on button "Confirmar" at bounding box center [715, 334] width 85 height 26
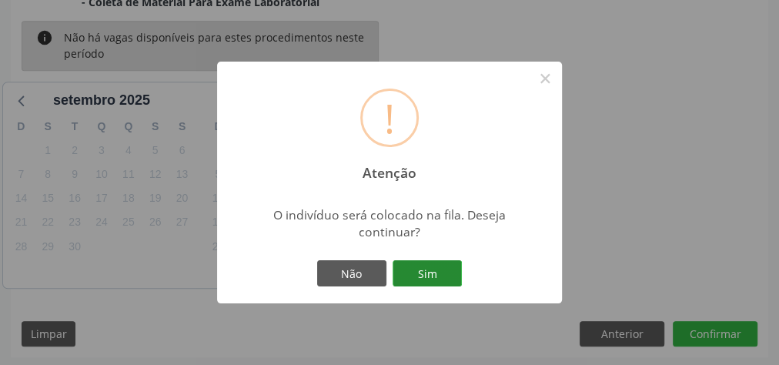
click at [440, 283] on button "Sim" at bounding box center [427, 273] width 69 height 26
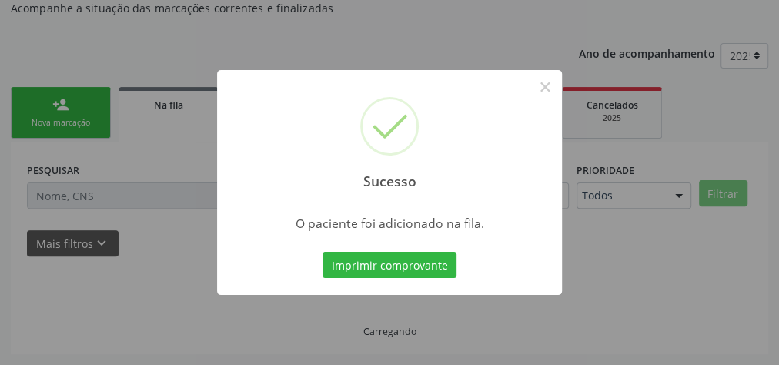
scroll to position [163, 0]
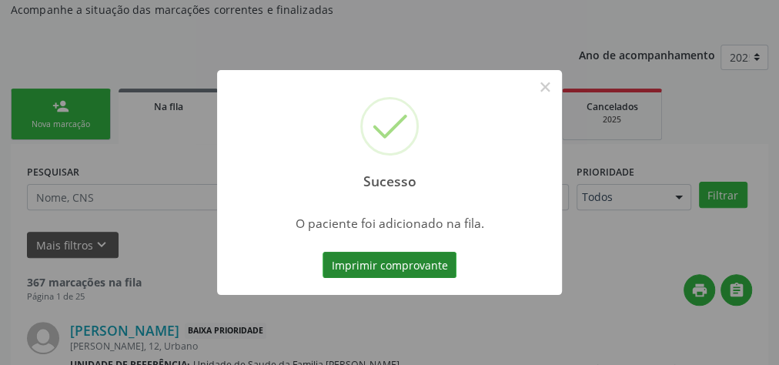
click at [407, 266] on button "Imprimir comprovante" at bounding box center [390, 265] width 134 height 26
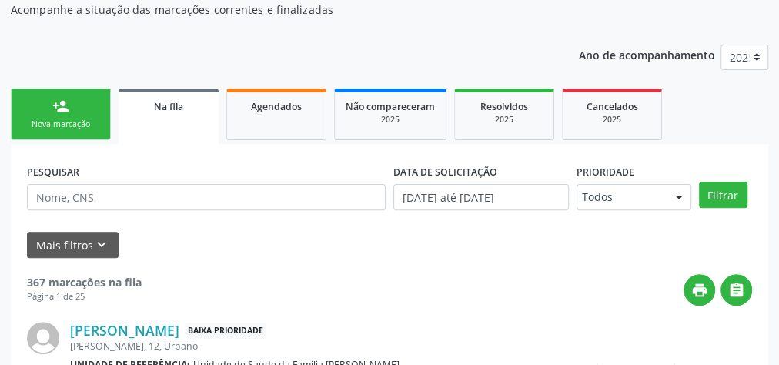
click at [80, 103] on link "person_add Nova marcação" at bounding box center [61, 115] width 100 height 52
